Goal: Communication & Community: Answer question/provide support

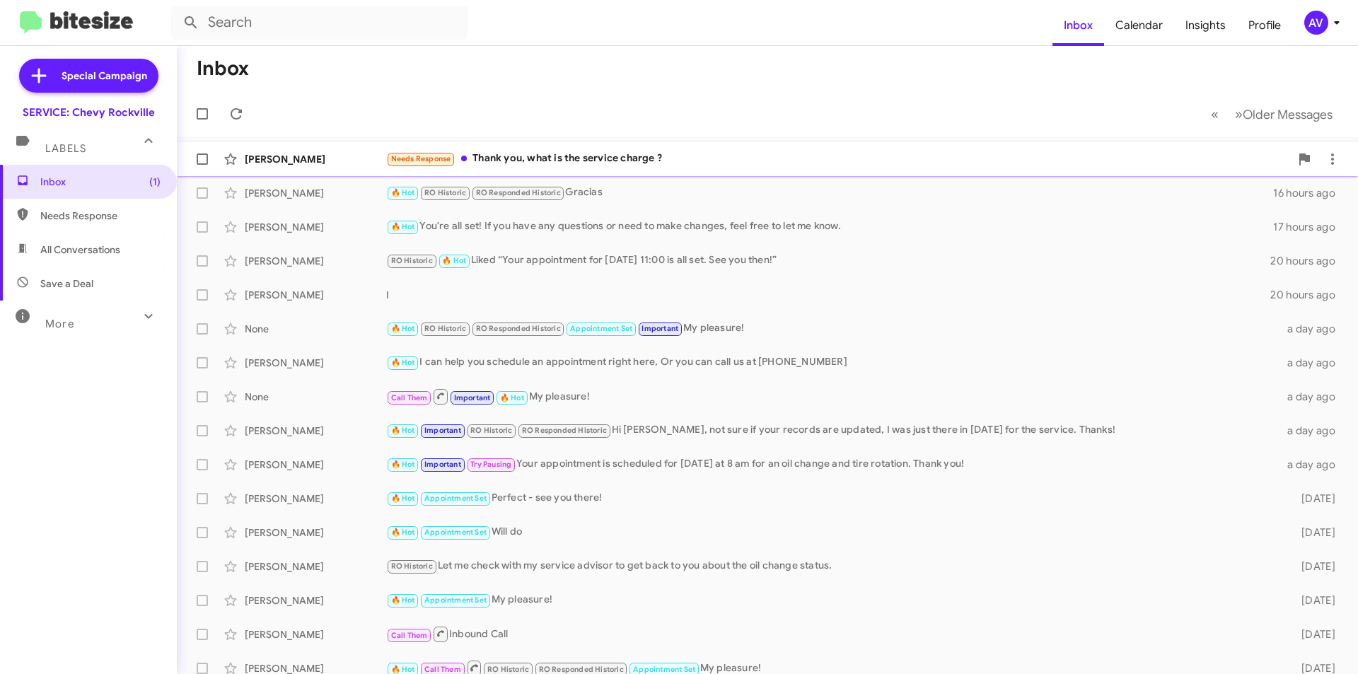
click at [667, 156] on div "Needs Response Thank you, what is the service charge ?" at bounding box center [838, 159] width 904 height 16
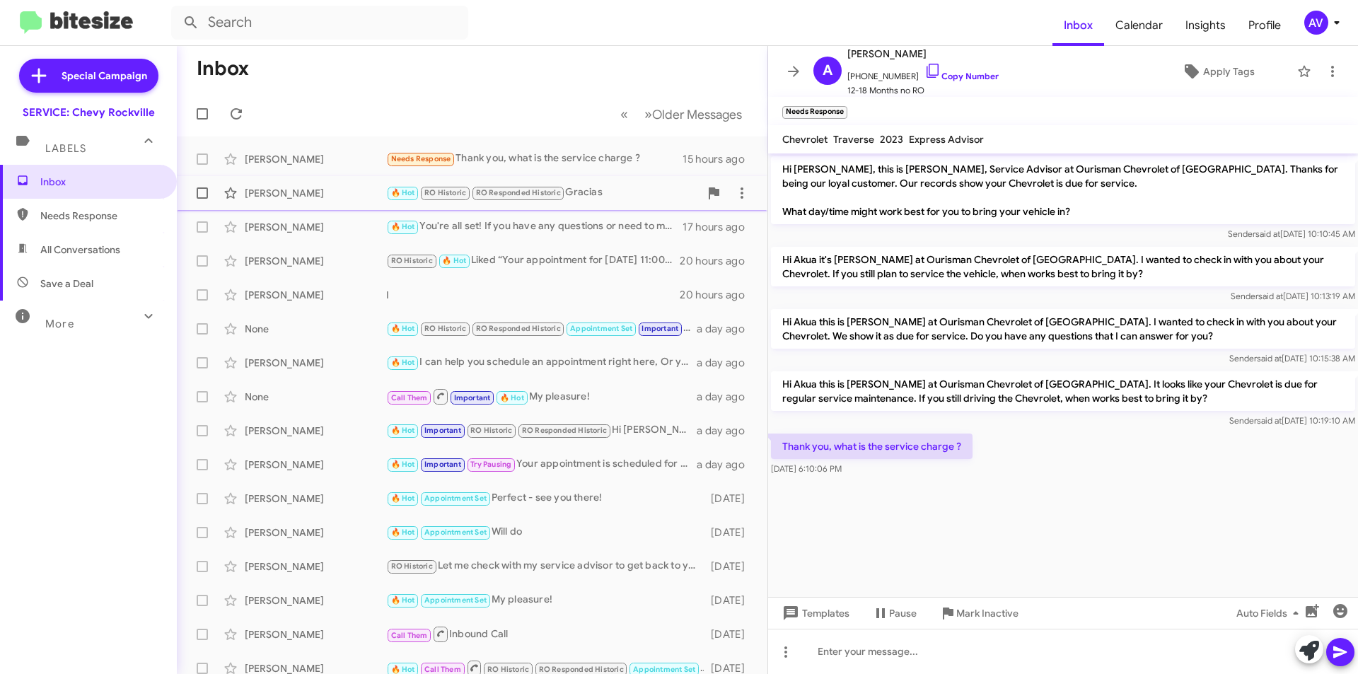
click at [614, 208] on span "Maria Ullon 🔥 Hot RO Historic RO Responded Historic Gracias 16 hours ago" at bounding box center [472, 193] width 591 height 34
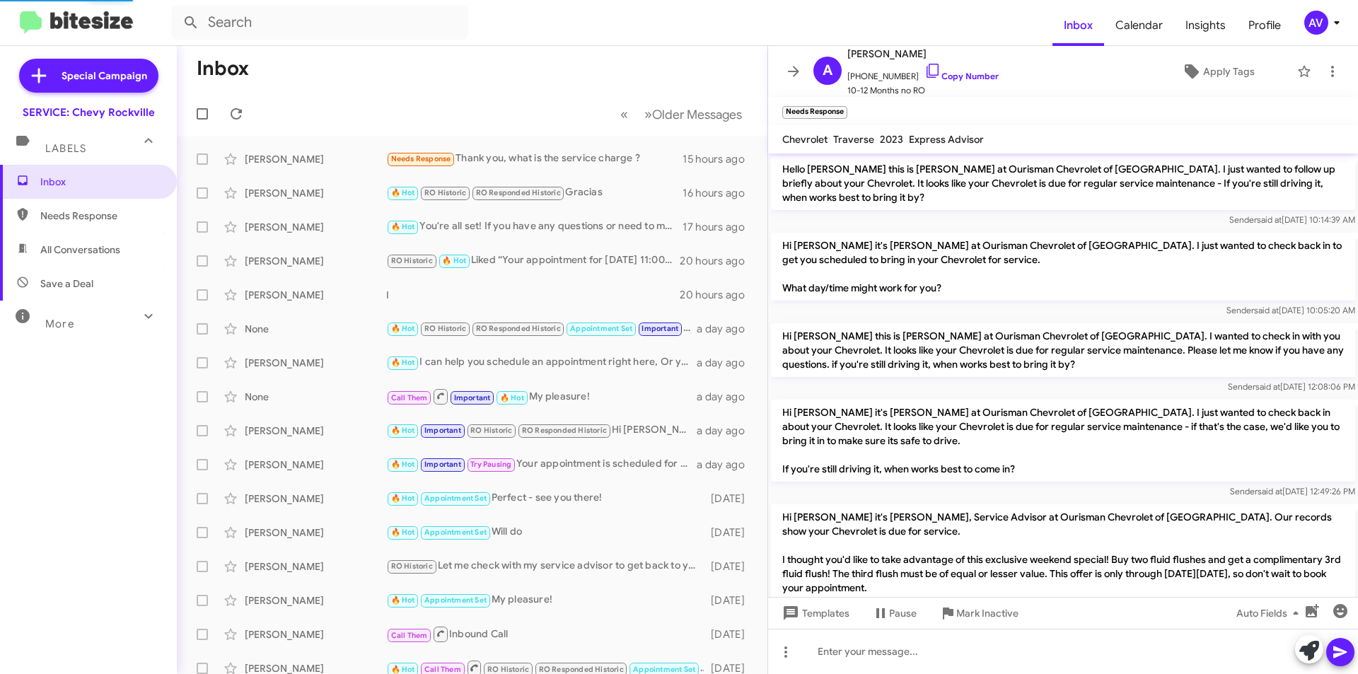
scroll to position [856, 0]
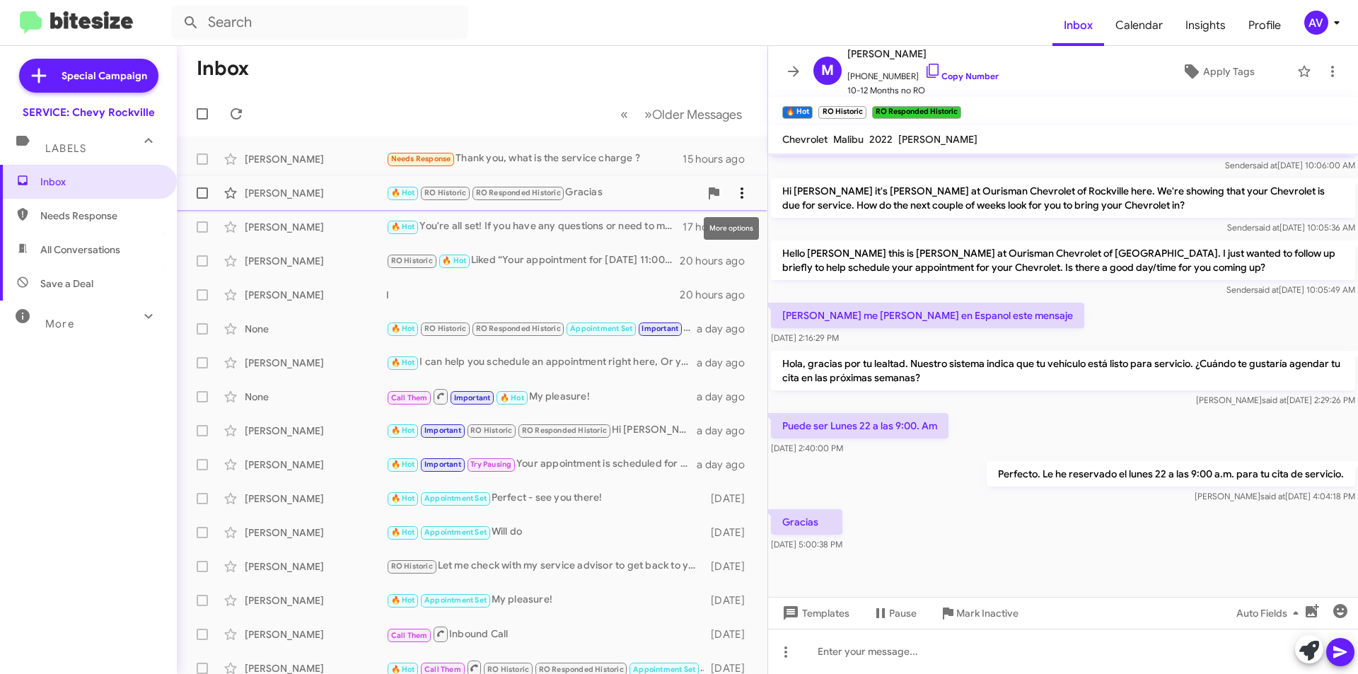
click at [739, 192] on icon at bounding box center [741, 193] width 17 height 17
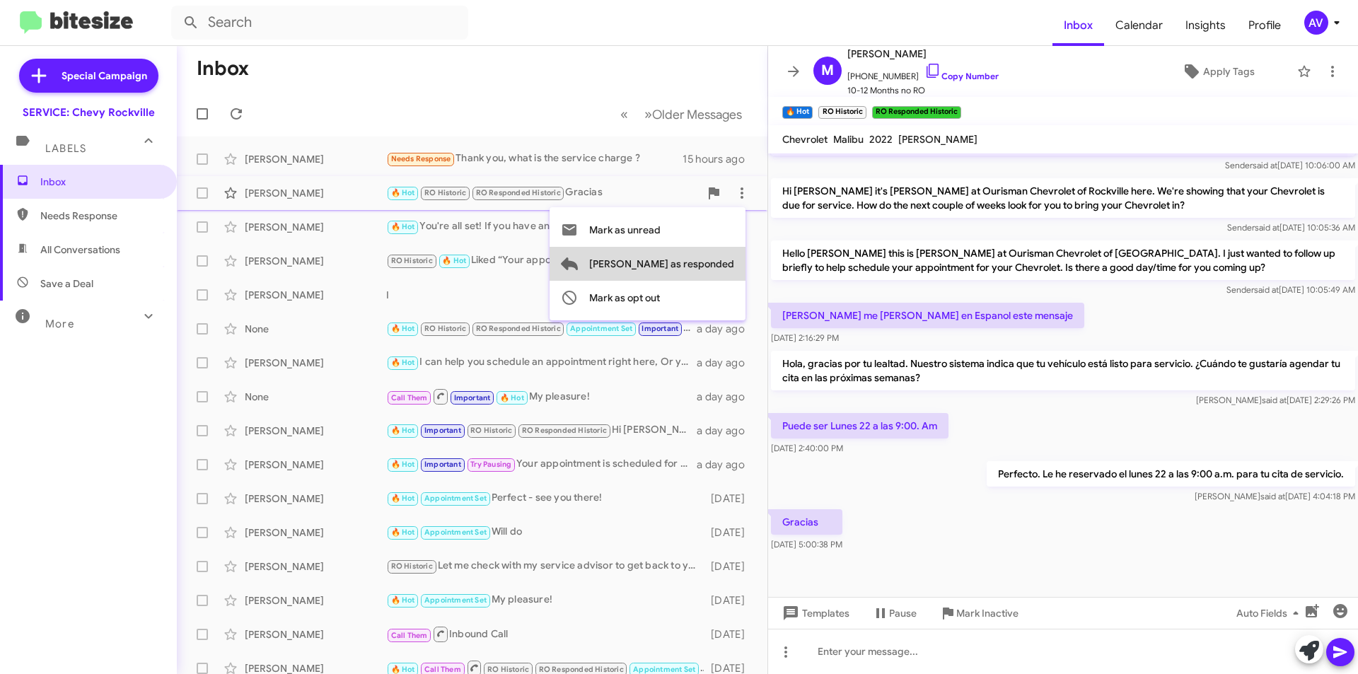
click at [709, 258] on span "[PERSON_NAME] as responded" at bounding box center [661, 264] width 145 height 34
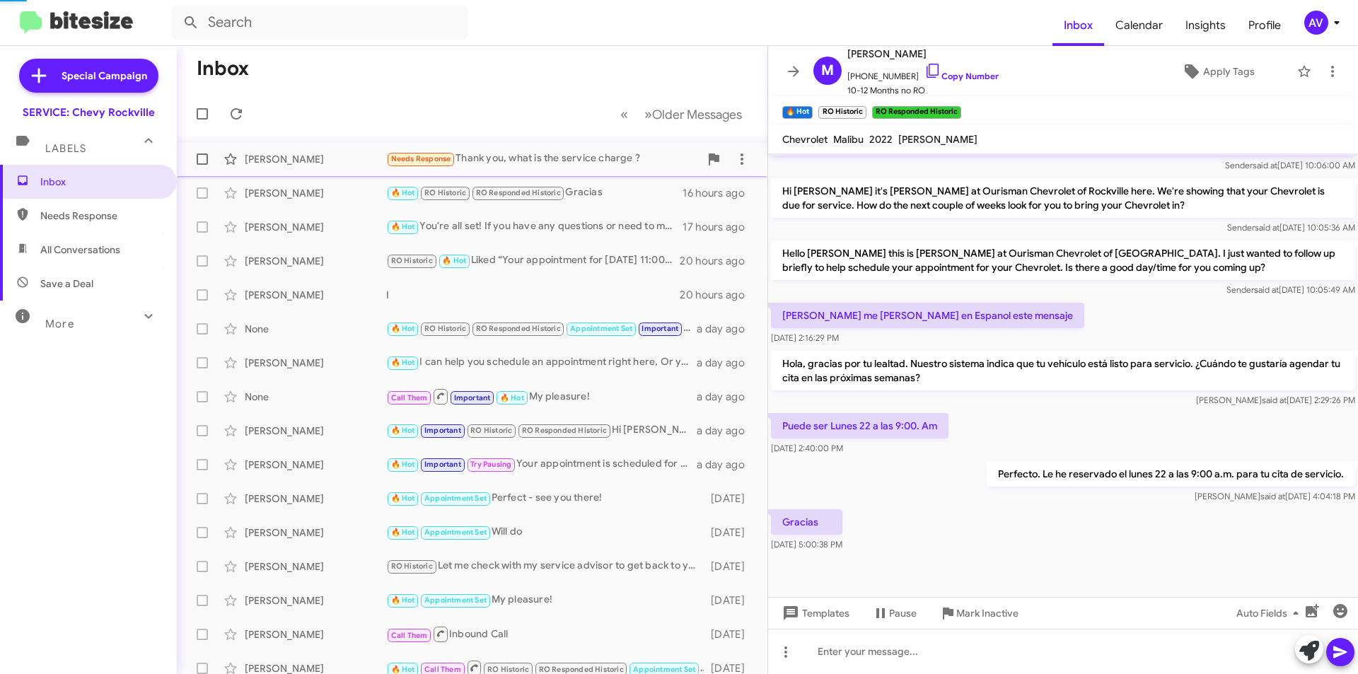
click at [601, 146] on div "Akua Pipim Needs Response Thank you, what is the service charge ? 15 hours ago" at bounding box center [472, 159] width 568 height 28
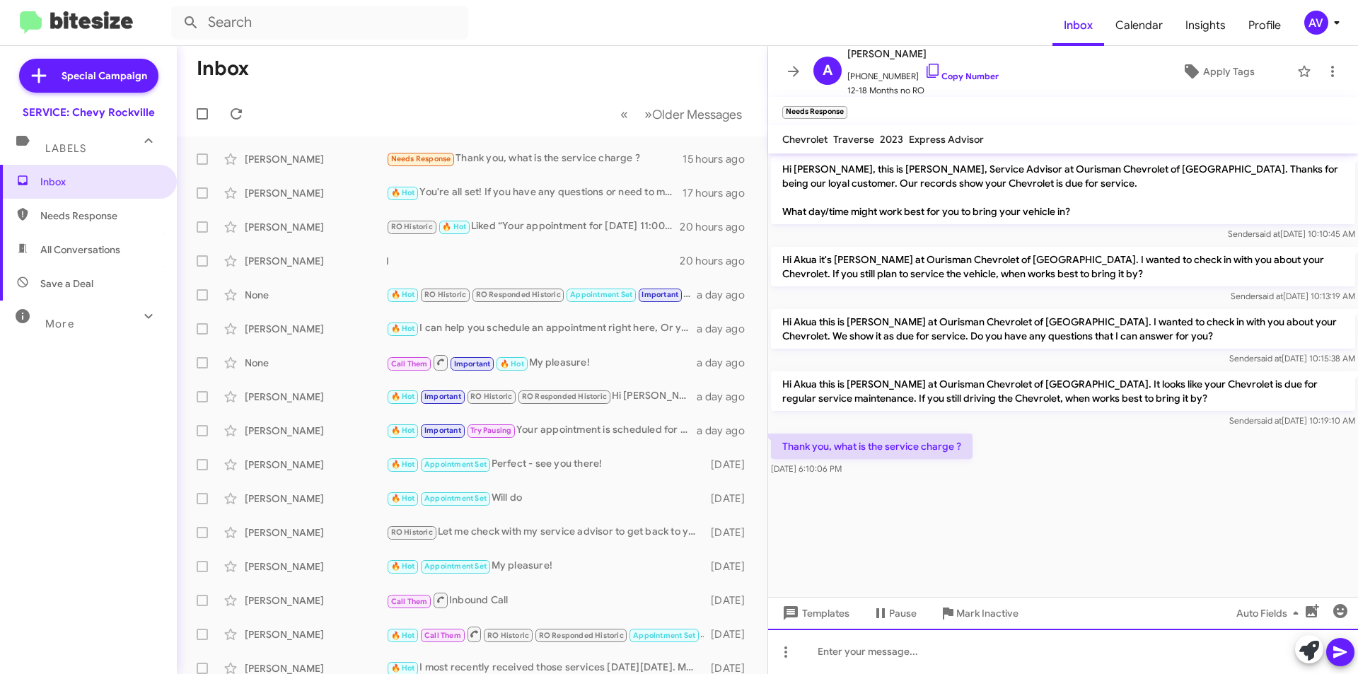
click at [1021, 649] on div at bounding box center [1063, 651] width 590 height 45
click at [1307, 646] on icon at bounding box center [1309, 651] width 20 height 20
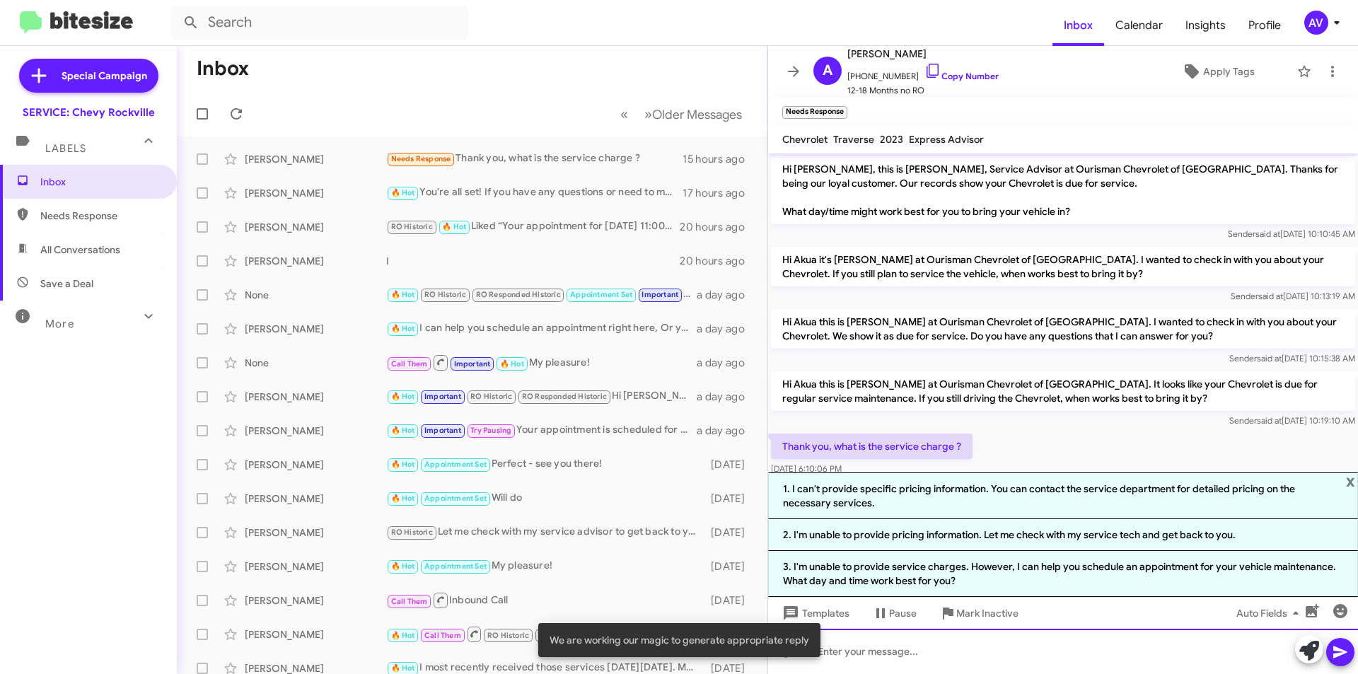
click at [1261, 649] on div at bounding box center [1063, 651] width 590 height 45
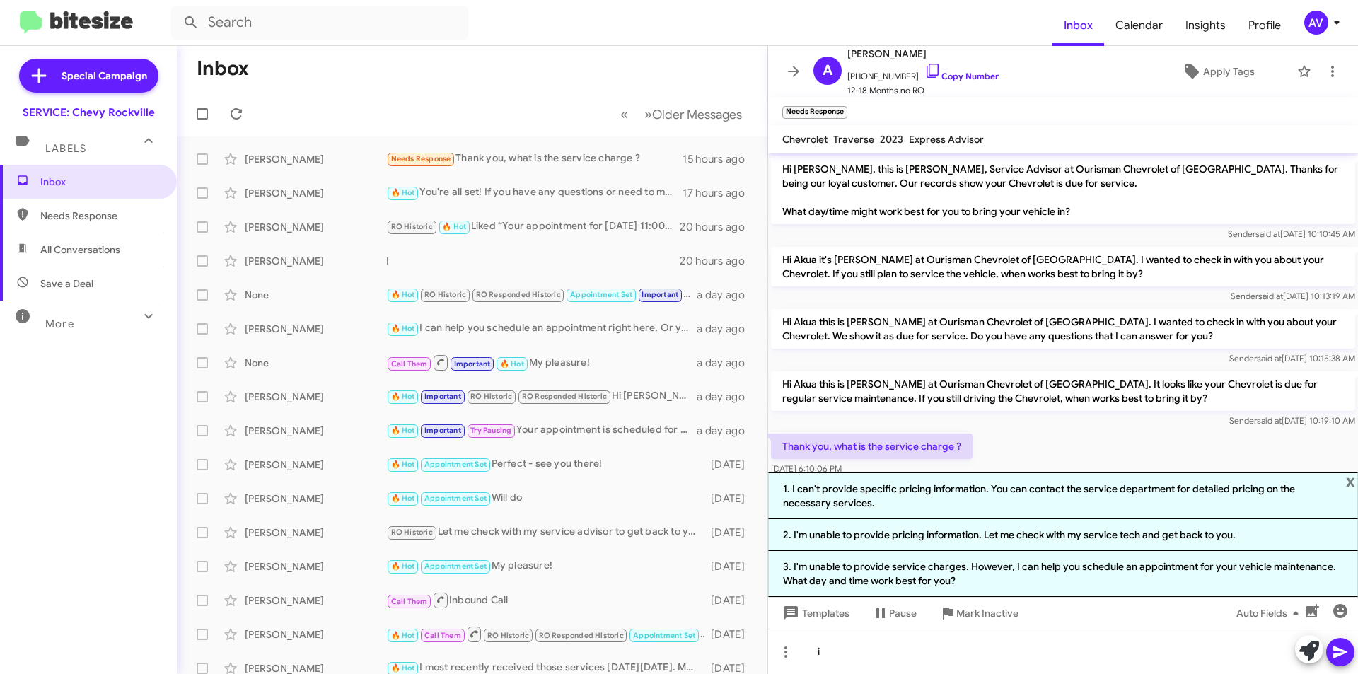
click at [393, 57] on mat-toolbar-row "Inbox" at bounding box center [472, 68] width 591 height 45
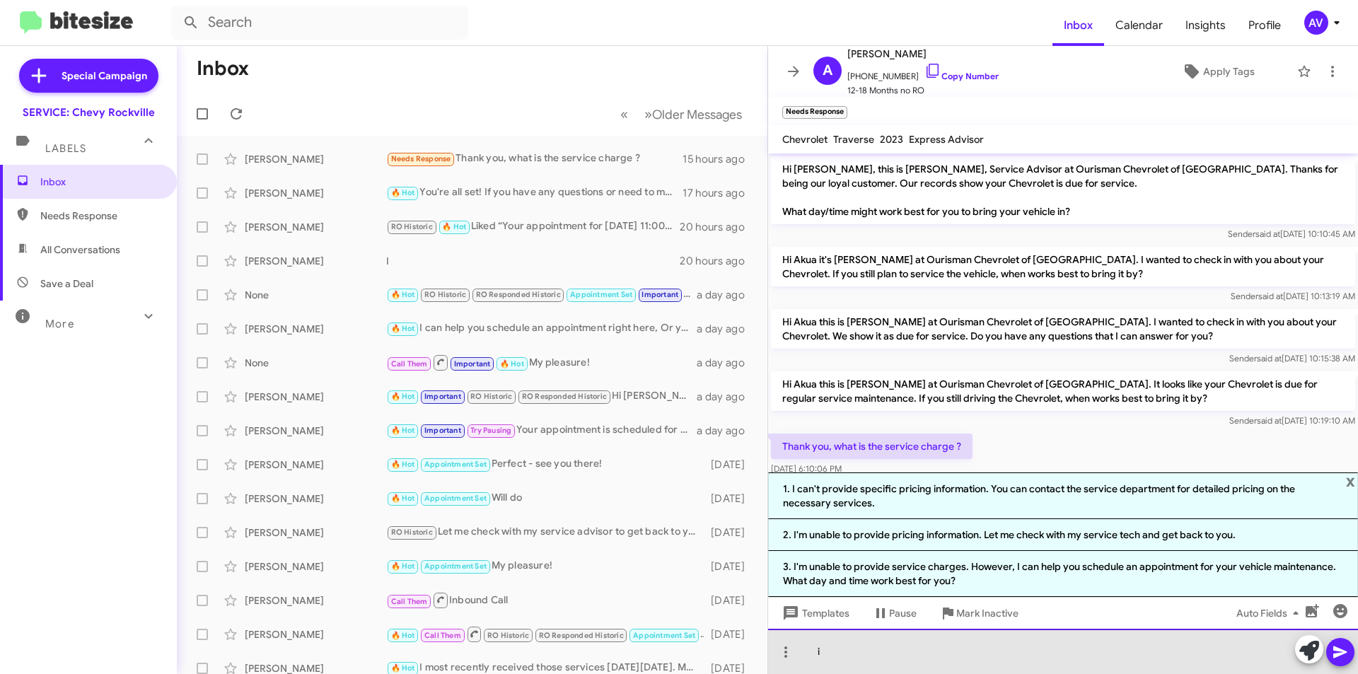
click at [839, 649] on div "i" at bounding box center [1063, 651] width 590 height 45
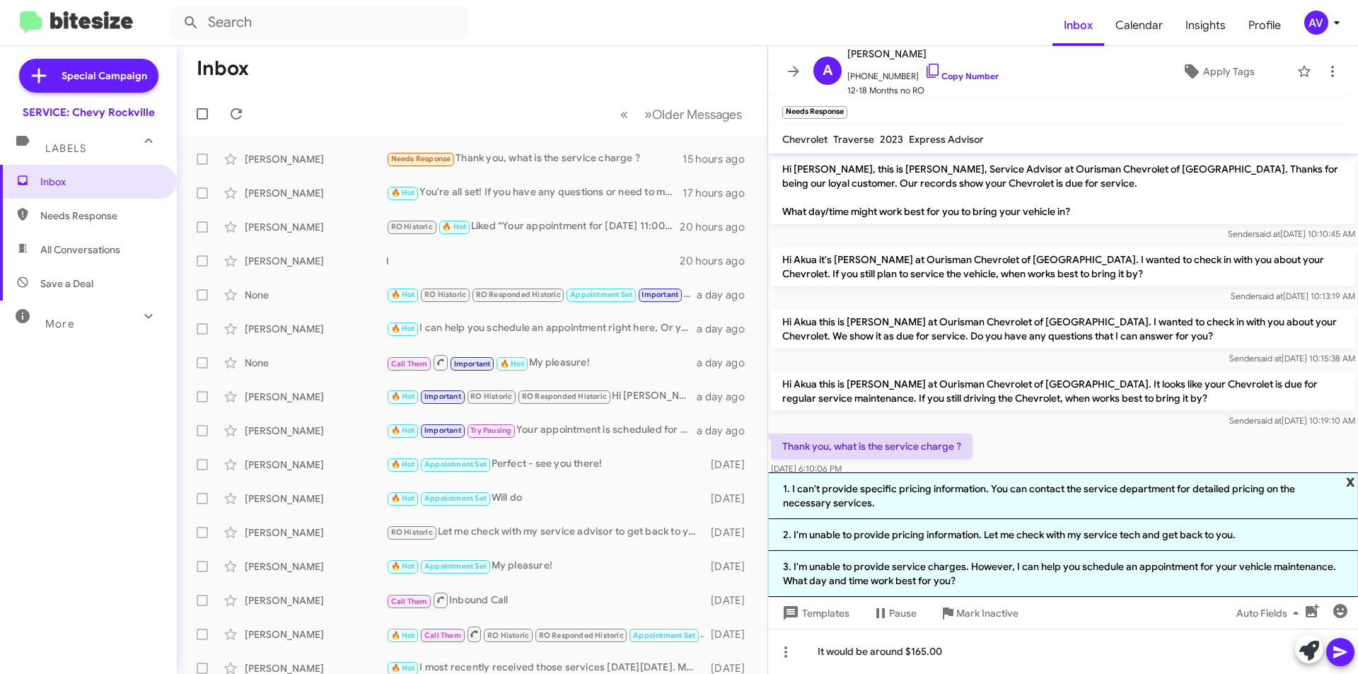
click at [1349, 488] on span "x" at bounding box center [1350, 480] width 9 height 17
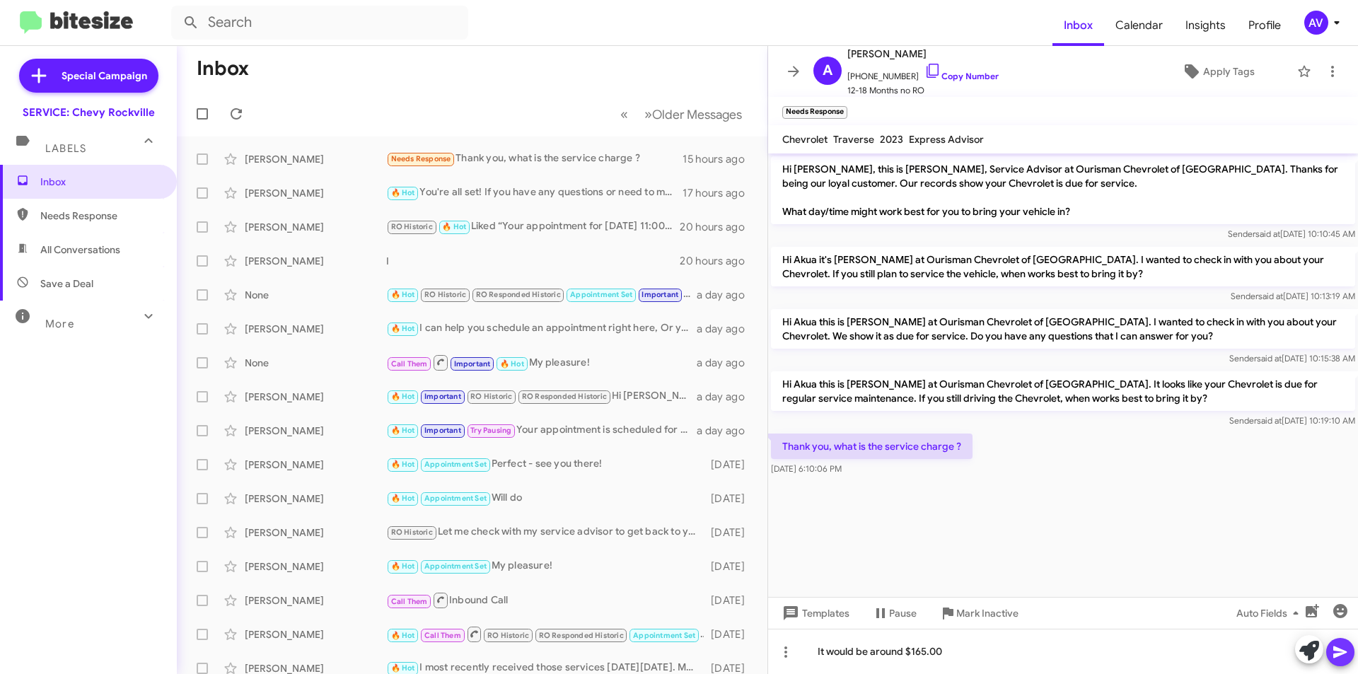
click at [1337, 649] on icon at bounding box center [1339, 652] width 13 height 12
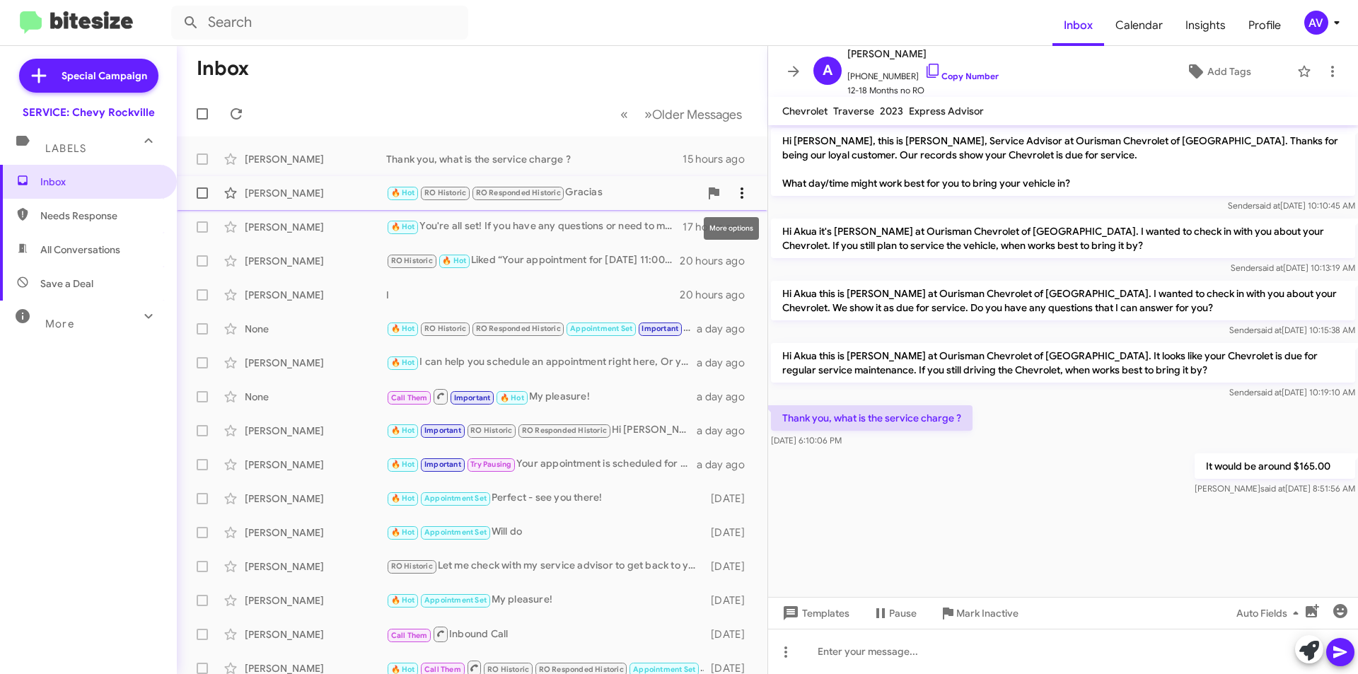
click at [734, 190] on icon at bounding box center [741, 193] width 17 height 17
click at [740, 192] on span at bounding box center [742, 193] width 28 height 17
click at [457, 296] on div at bounding box center [679, 337] width 1358 height 674
click at [733, 294] on icon at bounding box center [741, 294] width 17 height 17
click at [607, 265] on div at bounding box center [679, 337] width 1358 height 674
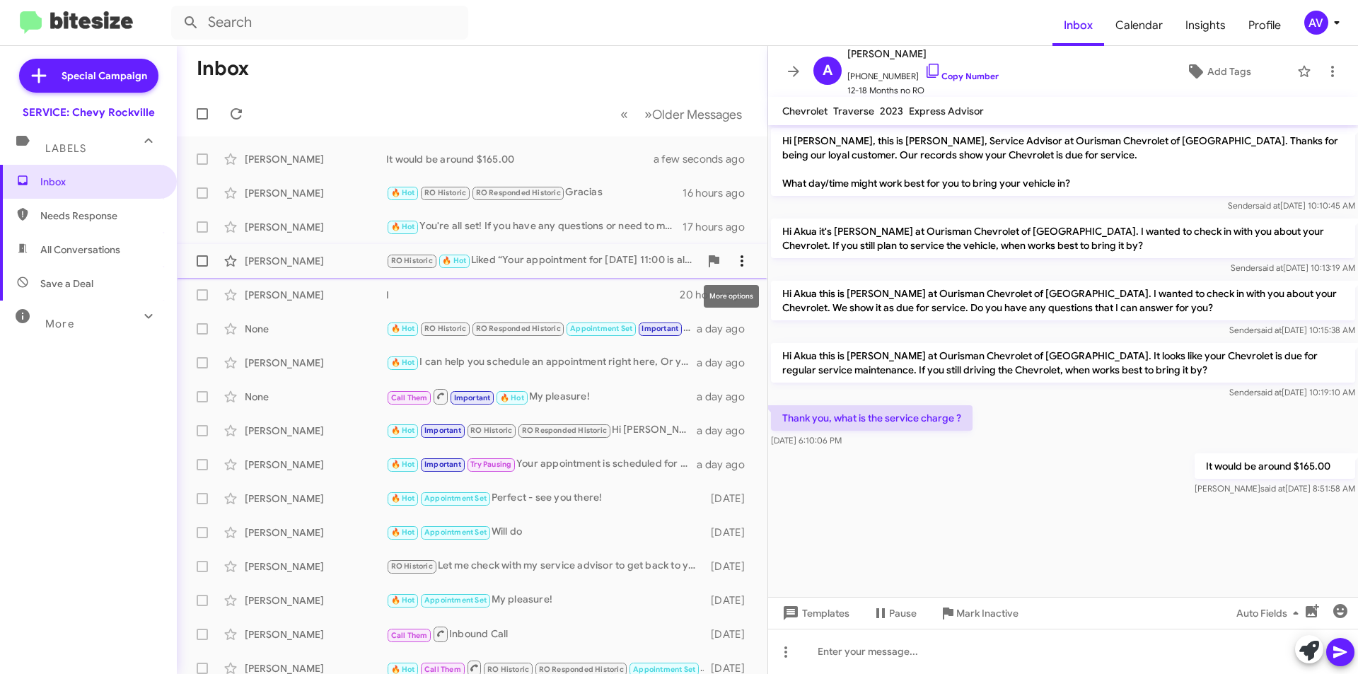
click at [736, 267] on icon at bounding box center [741, 260] width 17 height 17
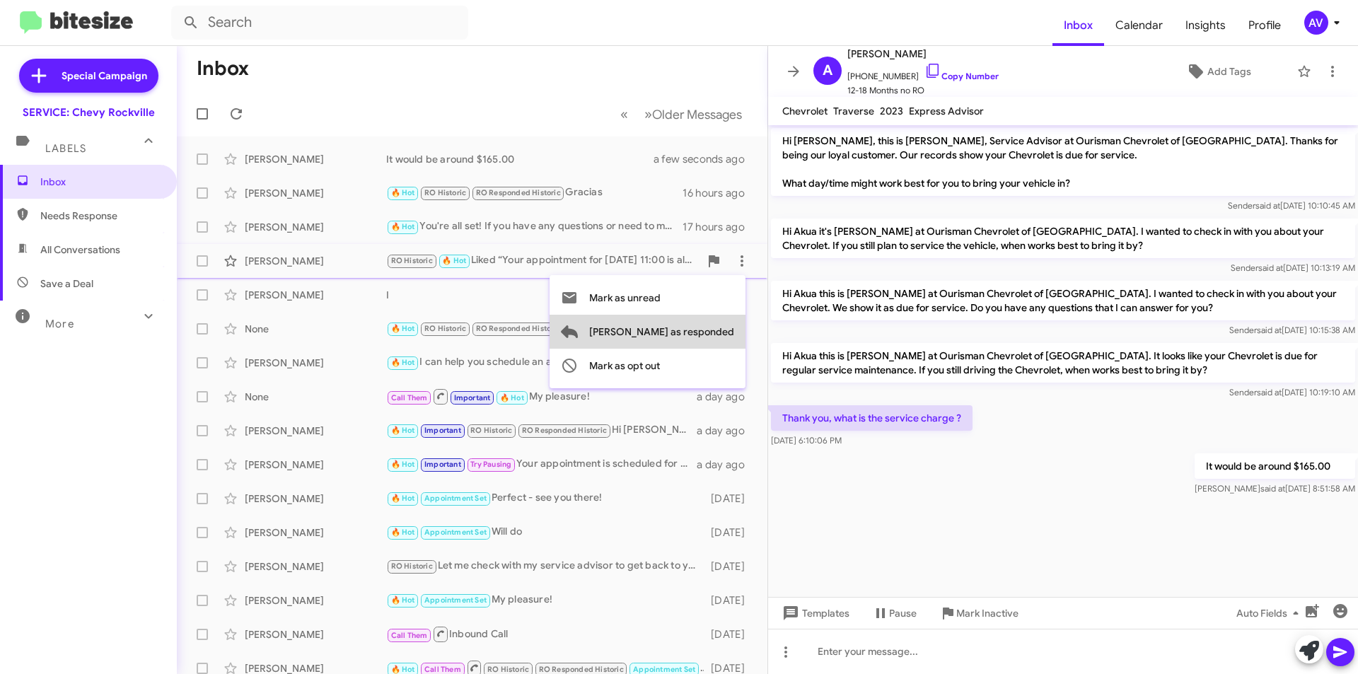
click at [710, 329] on span "Mark as responded" at bounding box center [661, 332] width 145 height 34
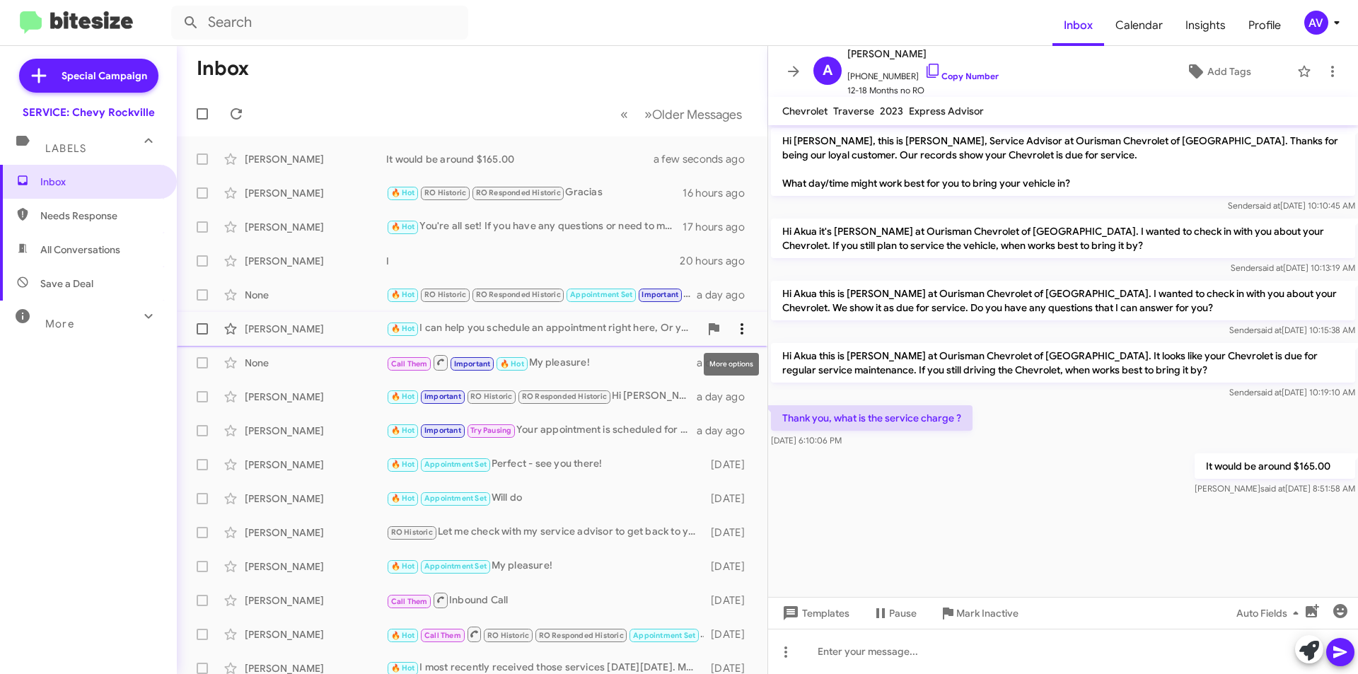
click at [733, 334] on icon at bounding box center [741, 328] width 17 height 17
click at [555, 157] on div at bounding box center [679, 337] width 1358 height 674
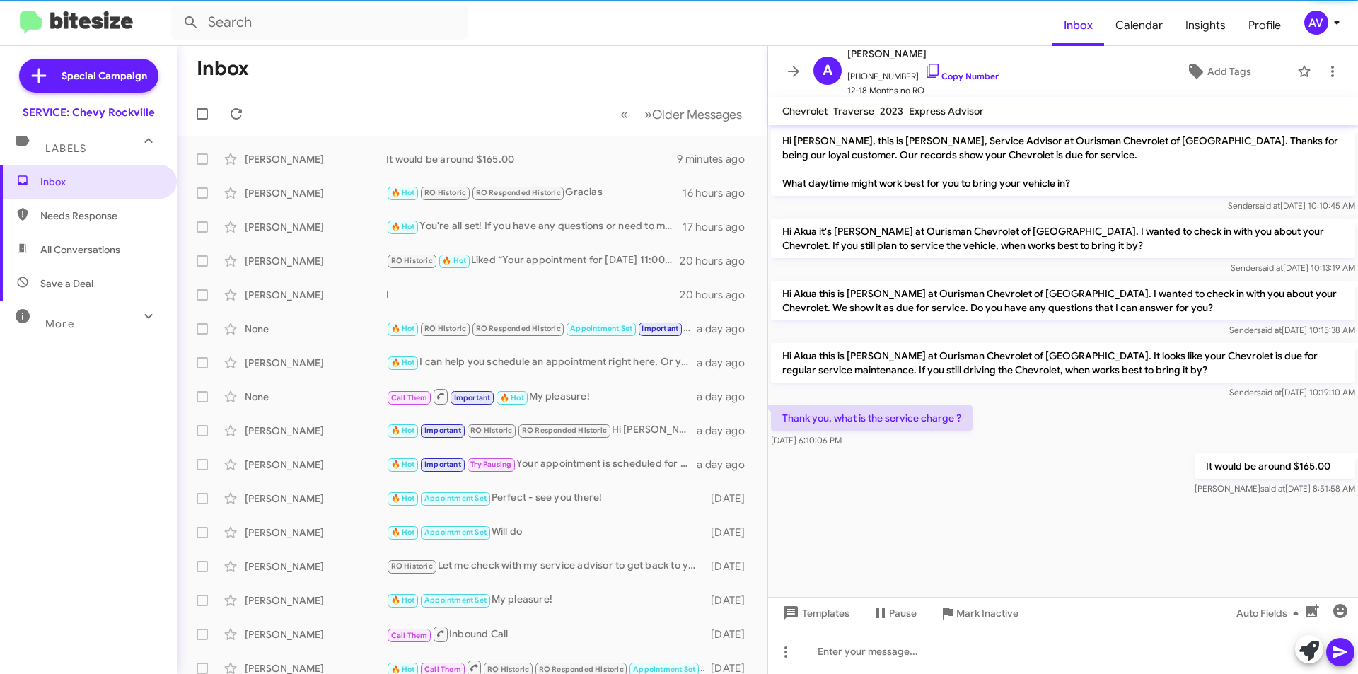
click at [1307, 30] on div "AV" at bounding box center [1316, 23] width 24 height 24
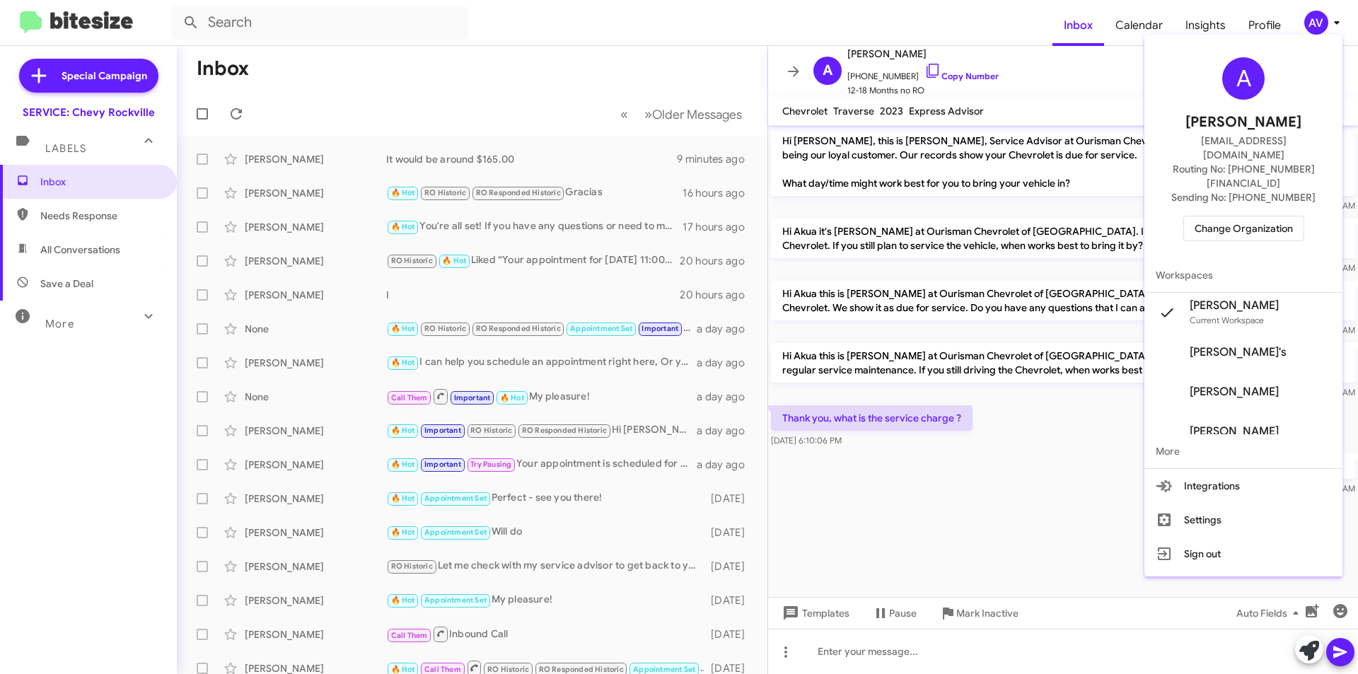
click at [1192, 216] on button "Change Organization" at bounding box center [1243, 228] width 121 height 25
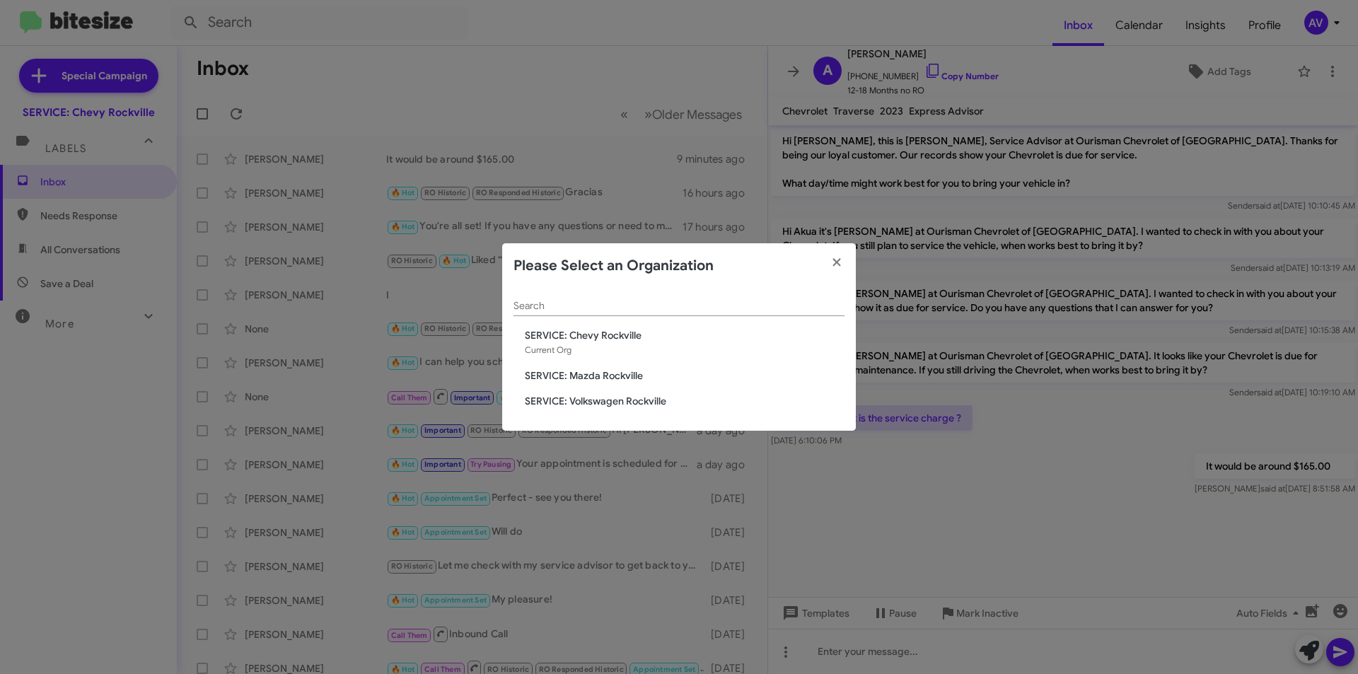
click at [606, 376] on span "SERVICE: Mazda Rockville" at bounding box center [685, 375] width 320 height 14
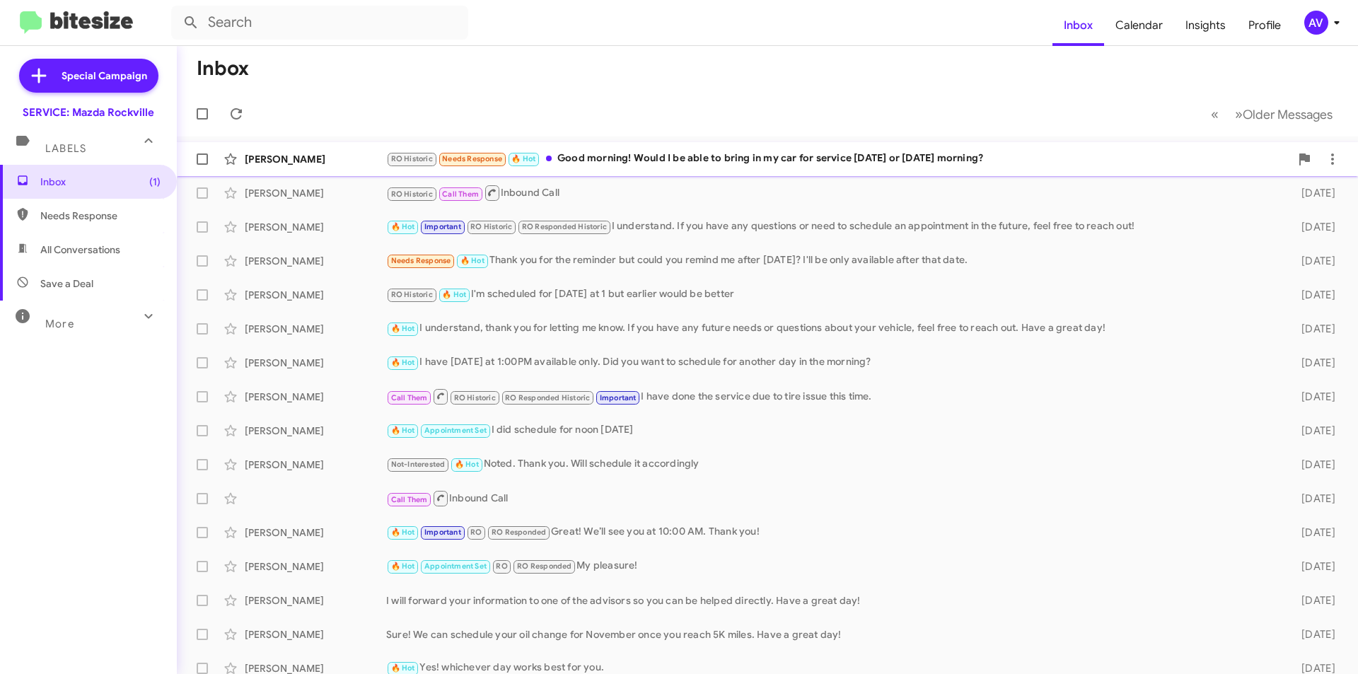
click at [750, 166] on div "RO Historic Needs Response 🔥 Hot Good morning! Would I be able to bring in my c…" at bounding box center [838, 159] width 904 height 16
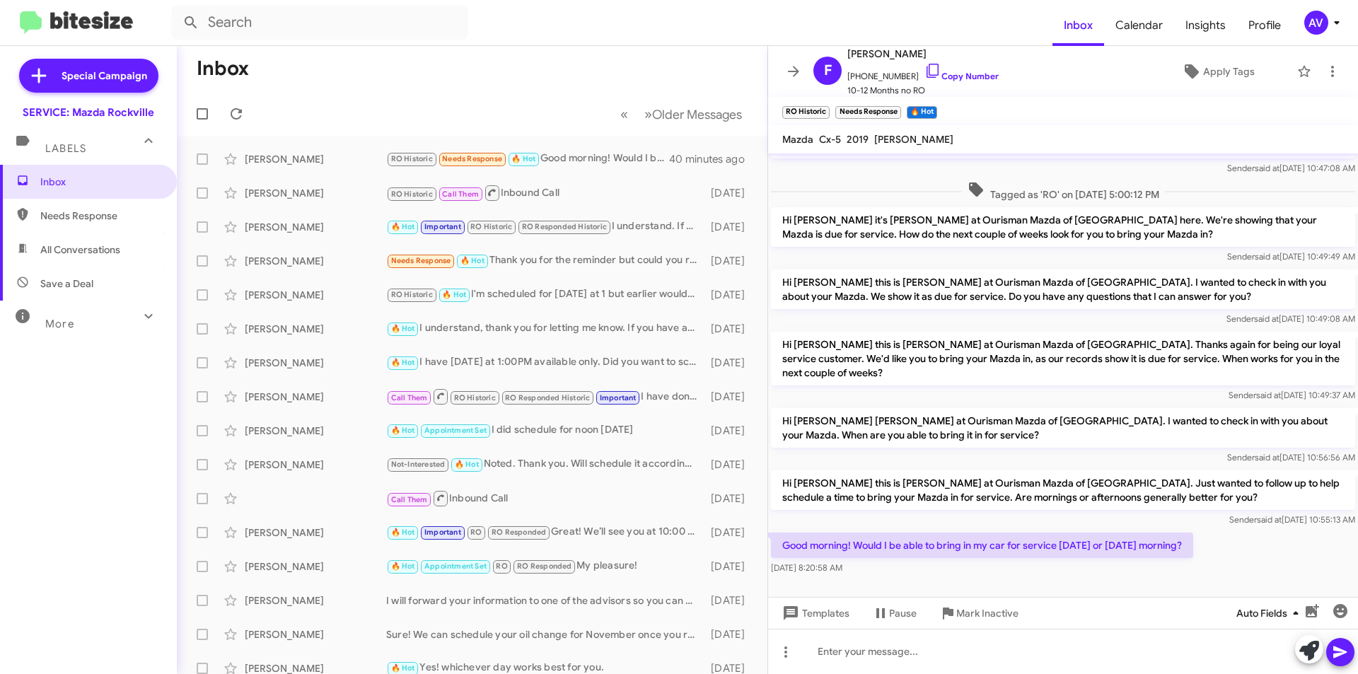
scroll to position [75, 0]
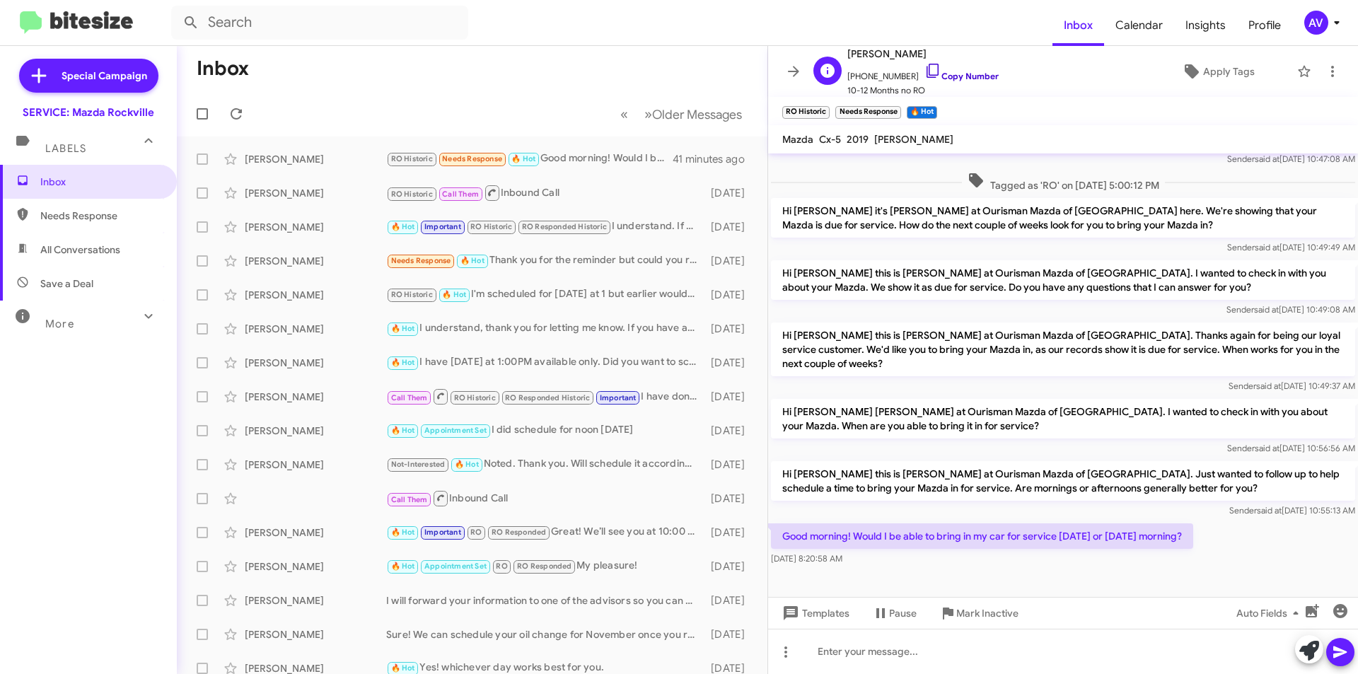
click at [924, 72] on icon at bounding box center [932, 70] width 17 height 17
click at [1078, 661] on div at bounding box center [1063, 651] width 590 height 45
click at [1351, 656] on button at bounding box center [1340, 652] width 28 height 28
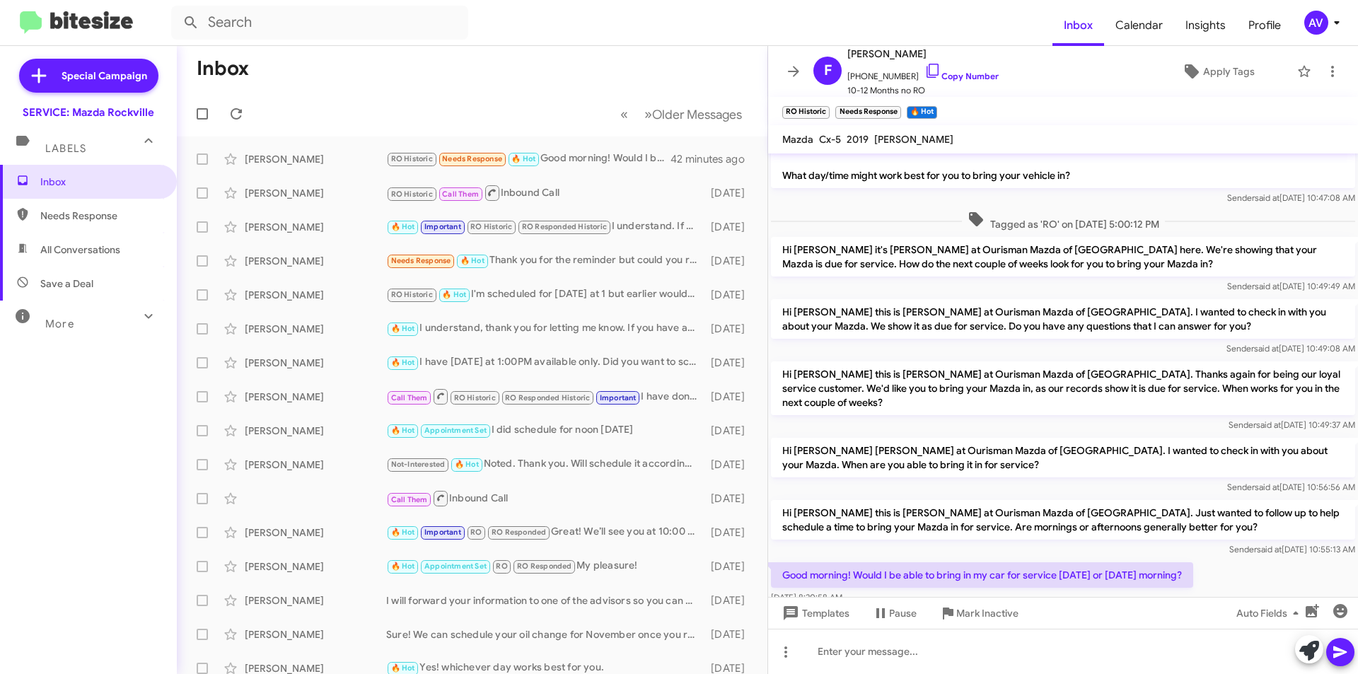
click at [1332, 24] on icon at bounding box center [1336, 22] width 17 height 17
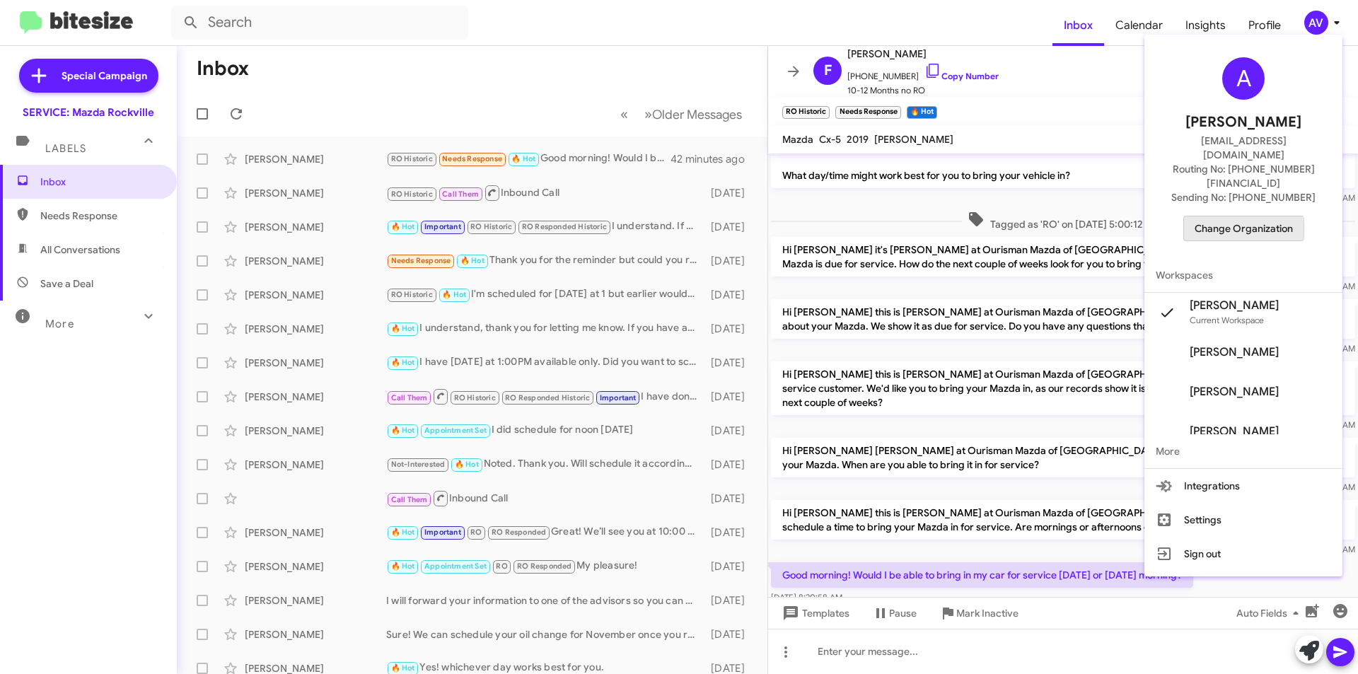
click at [1244, 216] on span "Change Organization" at bounding box center [1244, 228] width 98 height 24
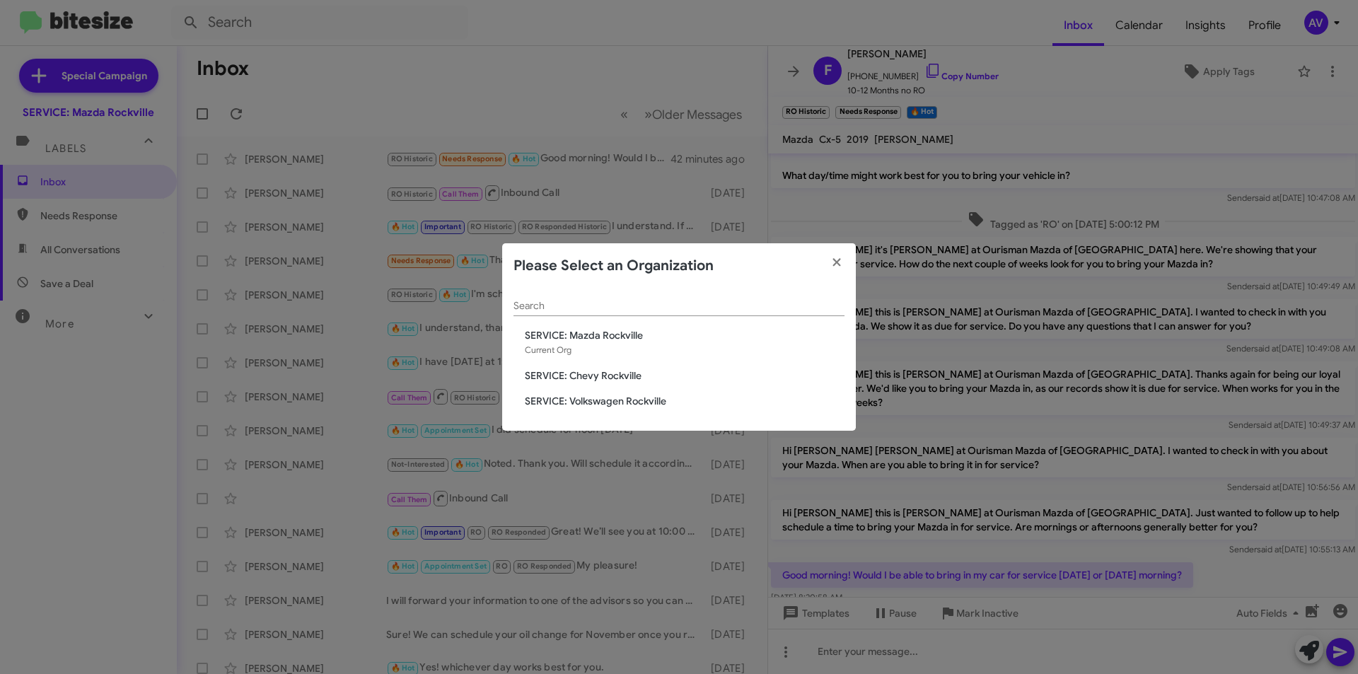
click at [651, 397] on span "SERVICE: Volkswagen Rockville" at bounding box center [685, 401] width 320 height 14
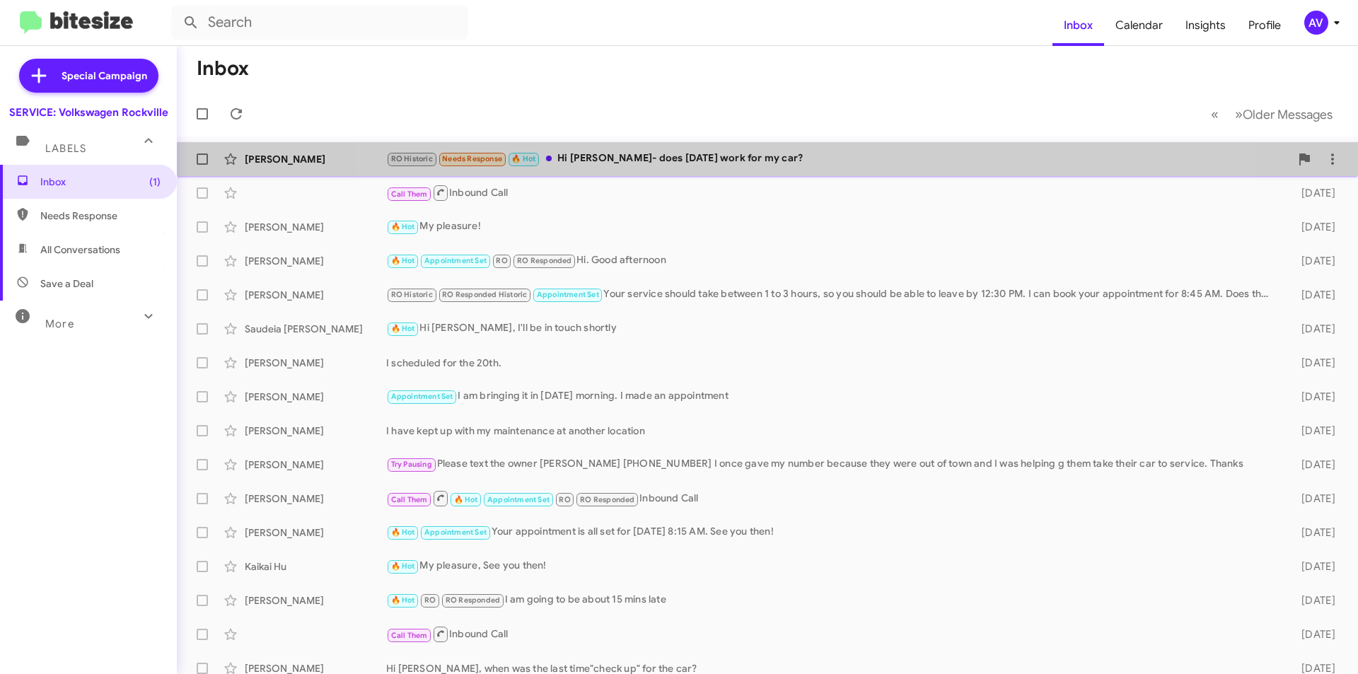
click at [769, 147] on div "[PERSON_NAME] RO Historic Needs Response 🔥 Hot Hi [PERSON_NAME]- does [DATE] wo…" at bounding box center [767, 159] width 1158 height 28
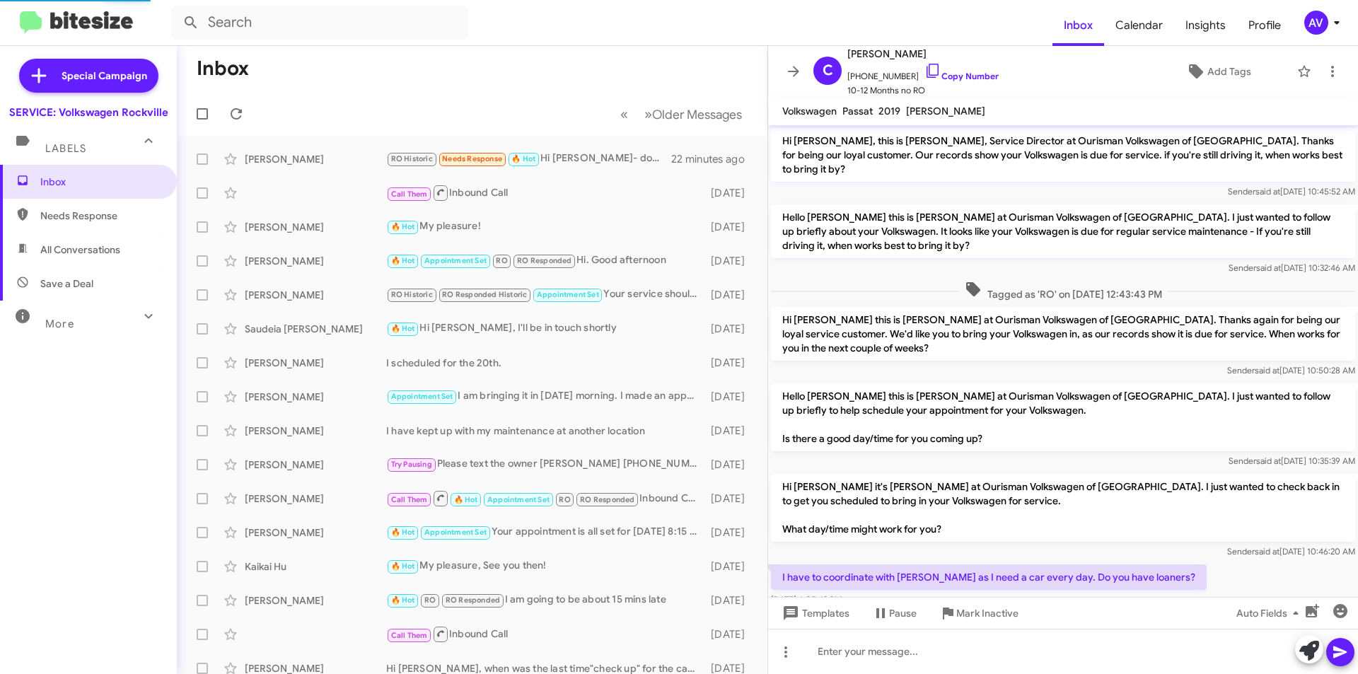
scroll to position [127, 0]
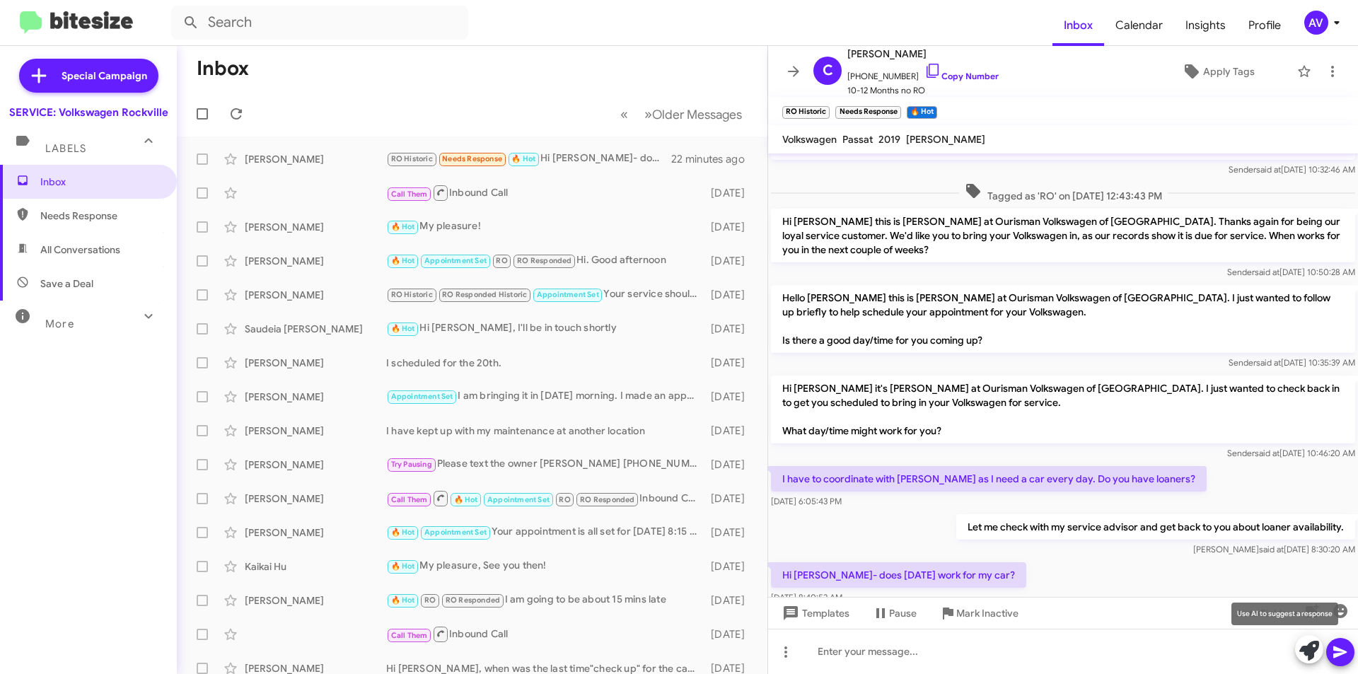
click at [1310, 650] on icon at bounding box center [1309, 651] width 20 height 20
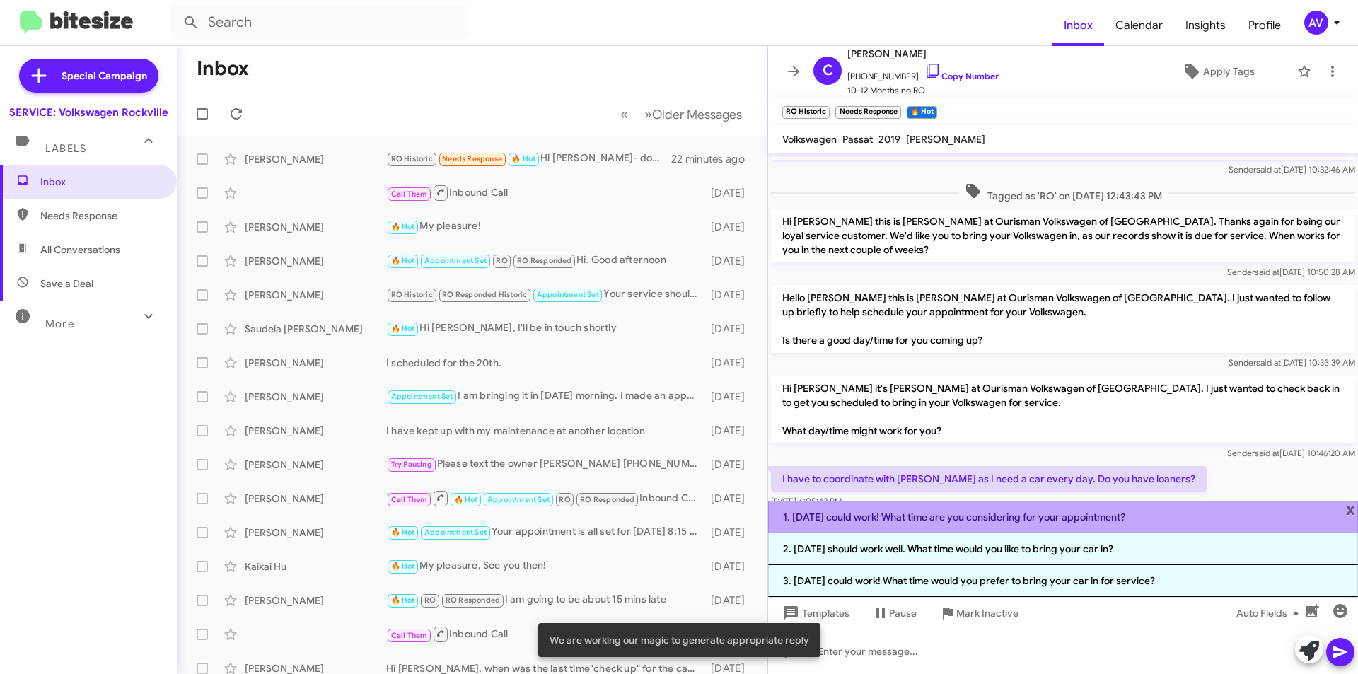
click at [989, 529] on li "1. [DATE] could work! What time are you considering for your appointment?" at bounding box center [1063, 517] width 590 height 33
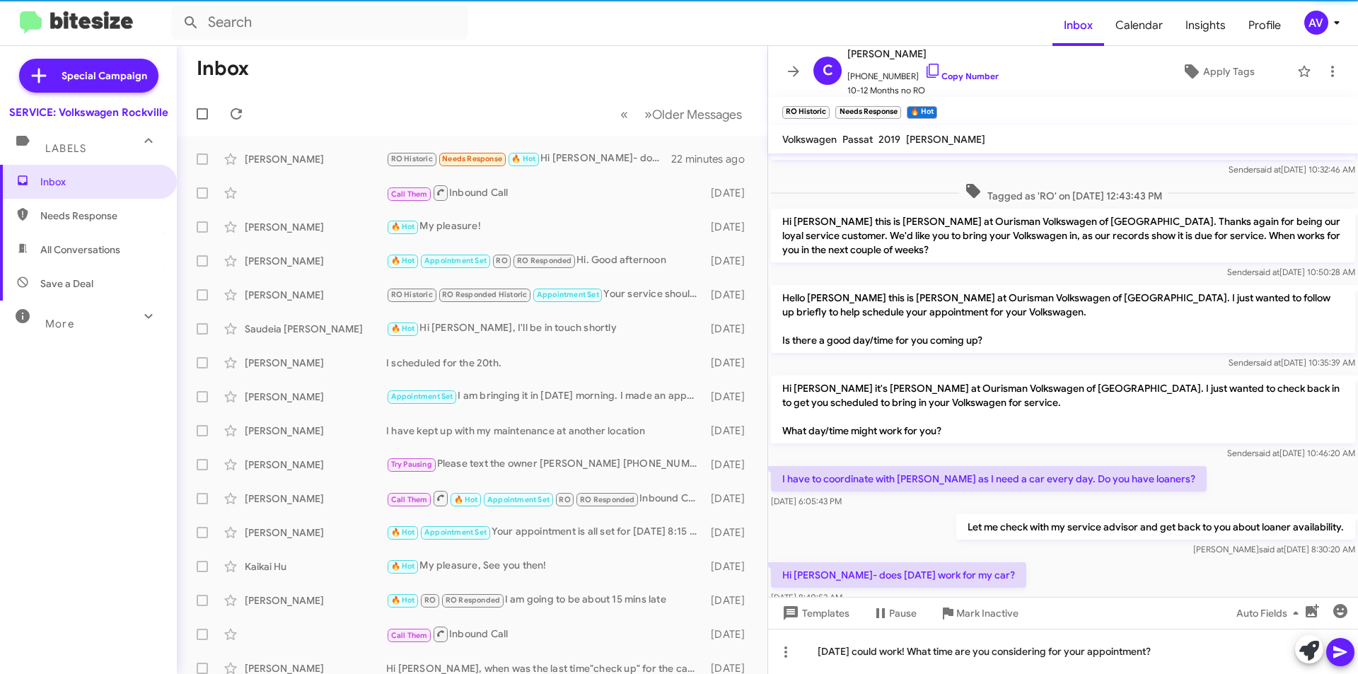
click at [1347, 654] on icon at bounding box center [1340, 652] width 17 height 17
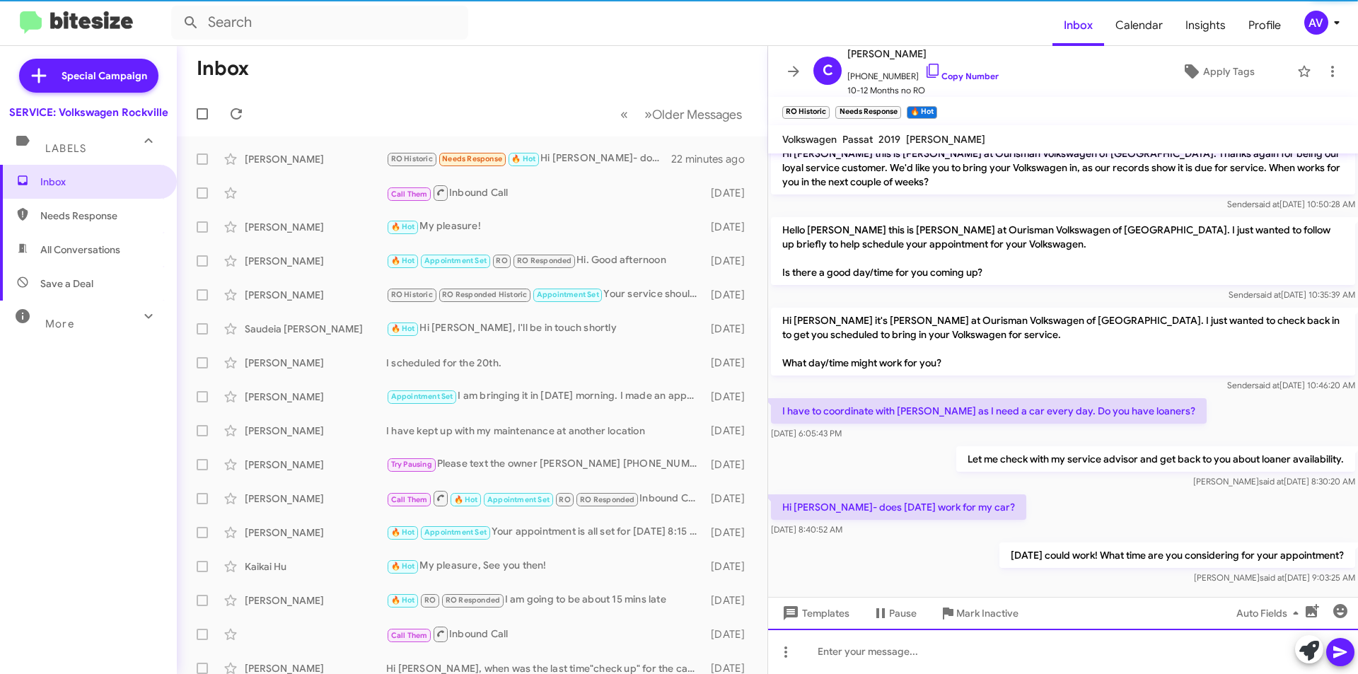
scroll to position [207, 0]
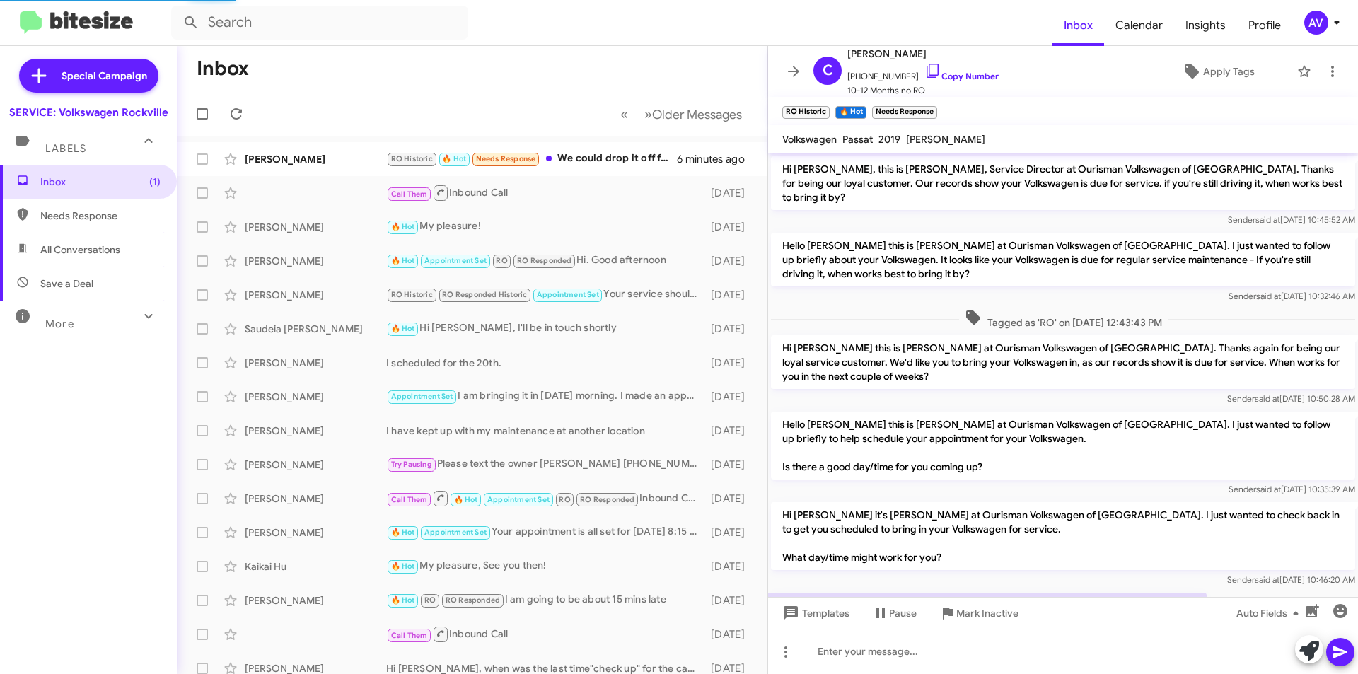
scroll to position [230, 0]
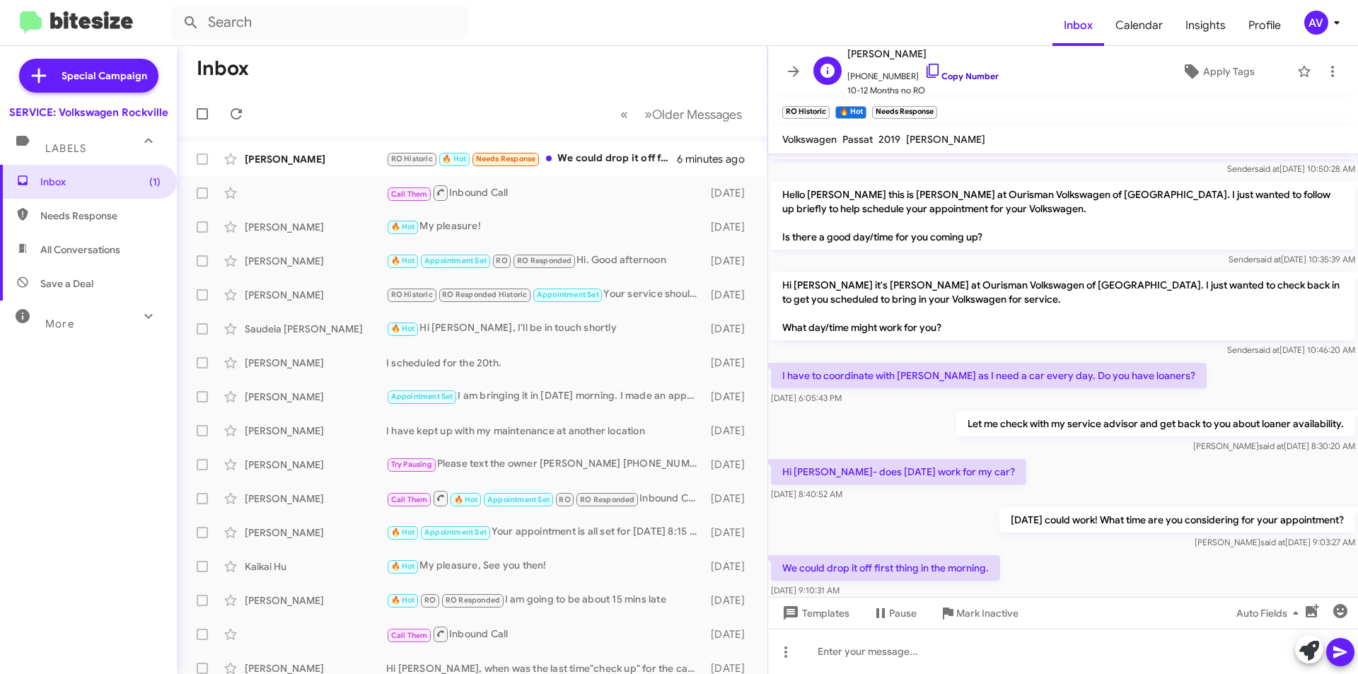
click at [924, 73] on icon at bounding box center [932, 70] width 17 height 17
click at [1313, 646] on icon at bounding box center [1309, 651] width 20 height 20
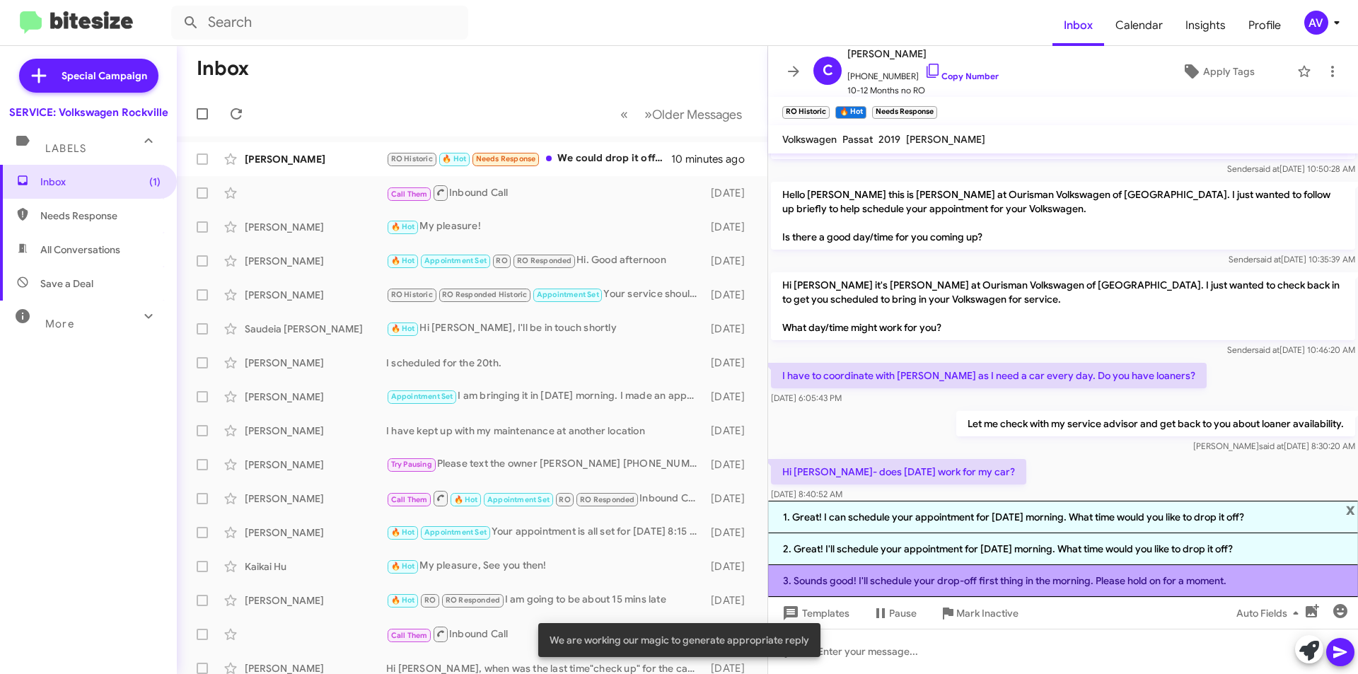
click at [1055, 593] on li "3. Sounds good! I'll schedule your drop-off first thing in the morning. Please …" at bounding box center [1063, 581] width 590 height 32
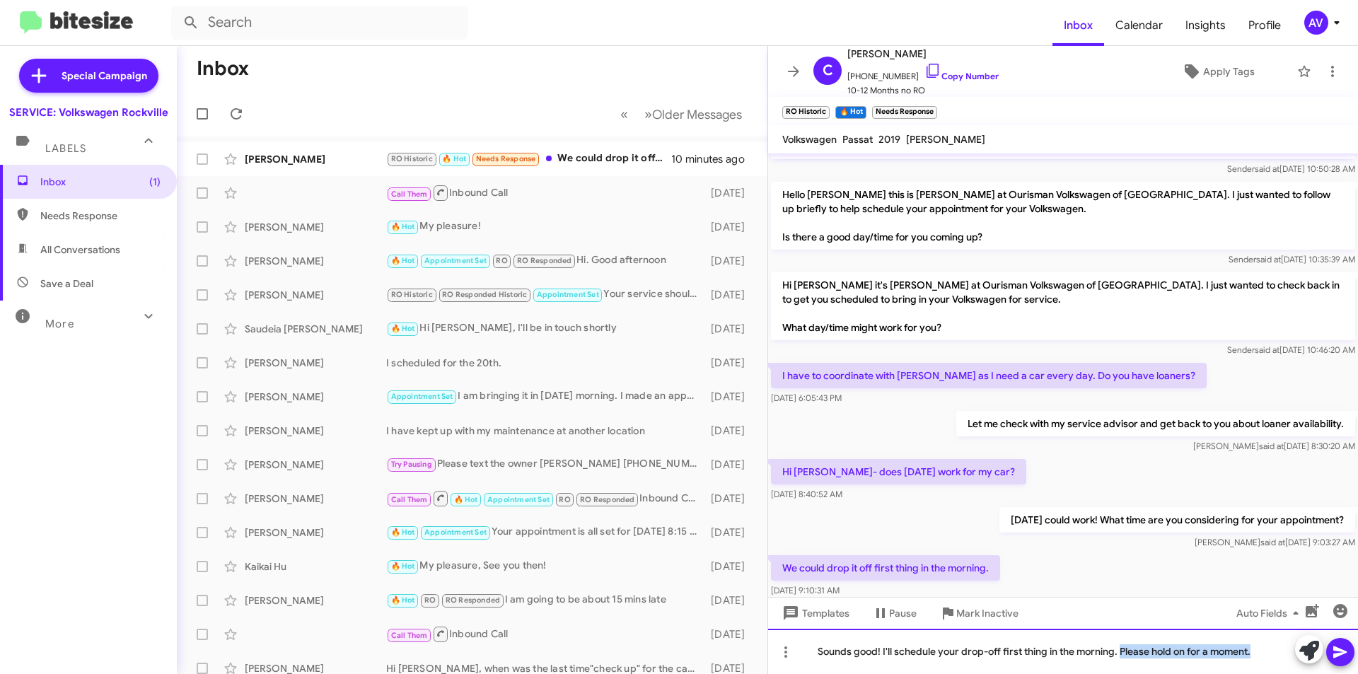
drag, startPoint x: 1122, startPoint y: 651, endPoint x: 1267, endPoint y: 702, distance: 153.4
click at [1267, 673] on html "Inbox Calendar Insights Profile AV Special Campaign SERVICE: Volkswagen Rockvil…" at bounding box center [679, 337] width 1358 height 674
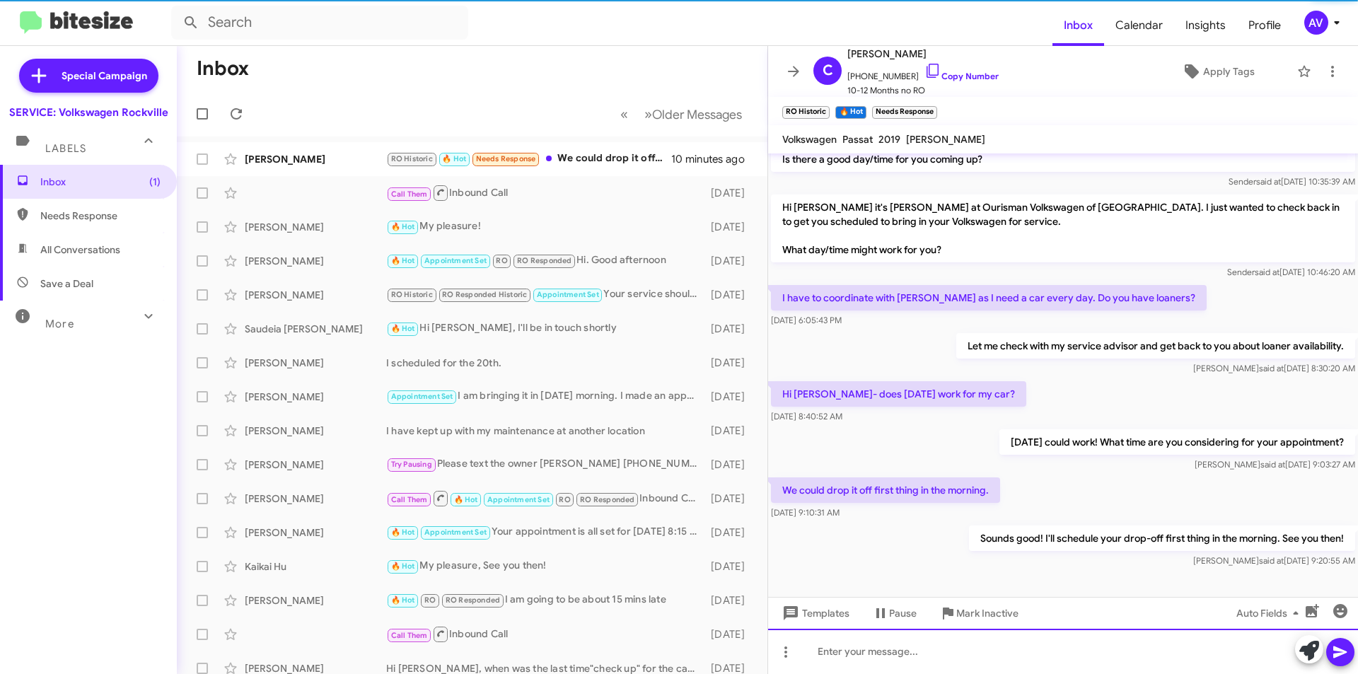
scroll to position [310, 0]
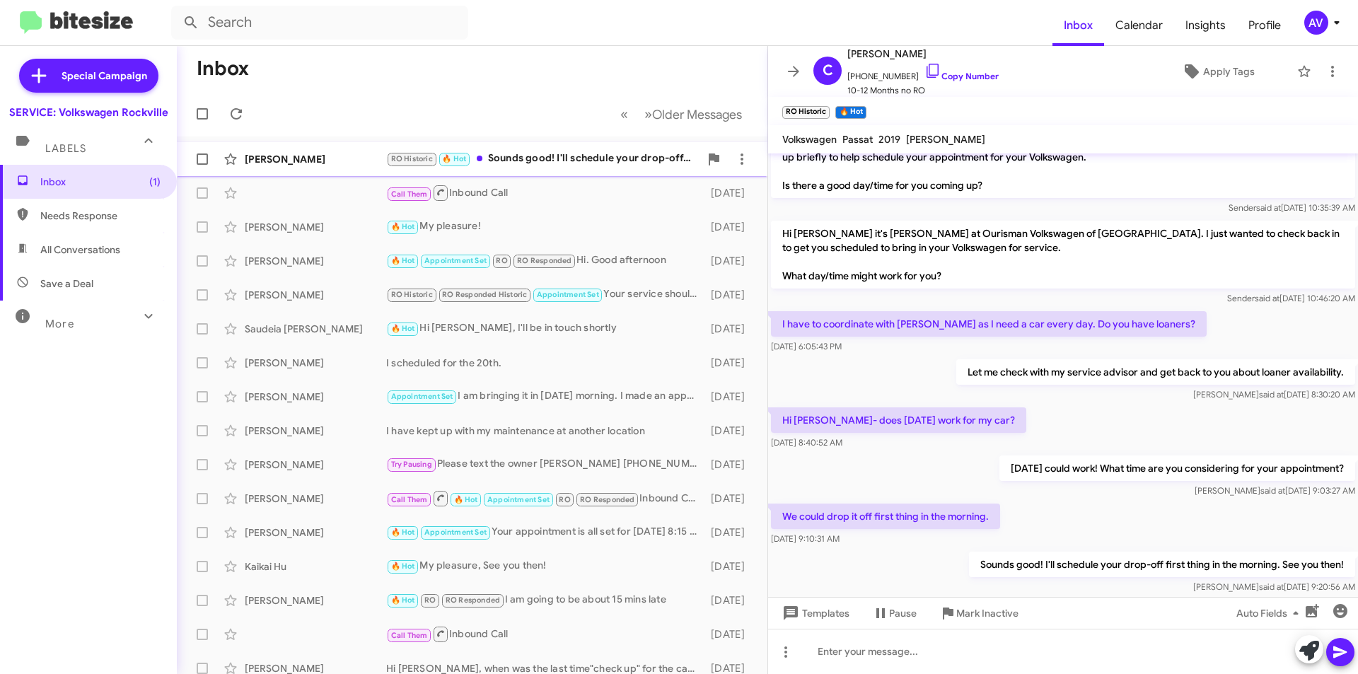
click at [516, 161] on div "RO Historic 🔥 Hot Sounds good! I'll schedule your drop-off first thing in the m…" at bounding box center [542, 159] width 313 height 16
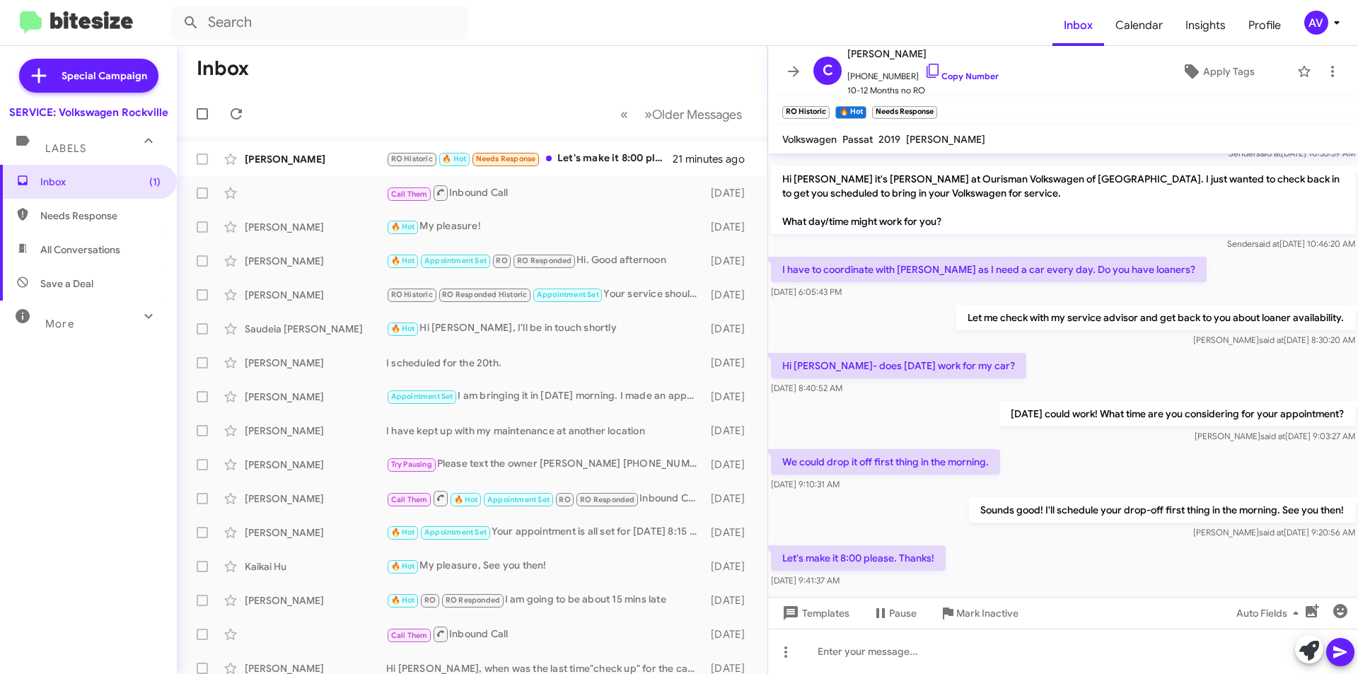
scroll to position [361, 0]
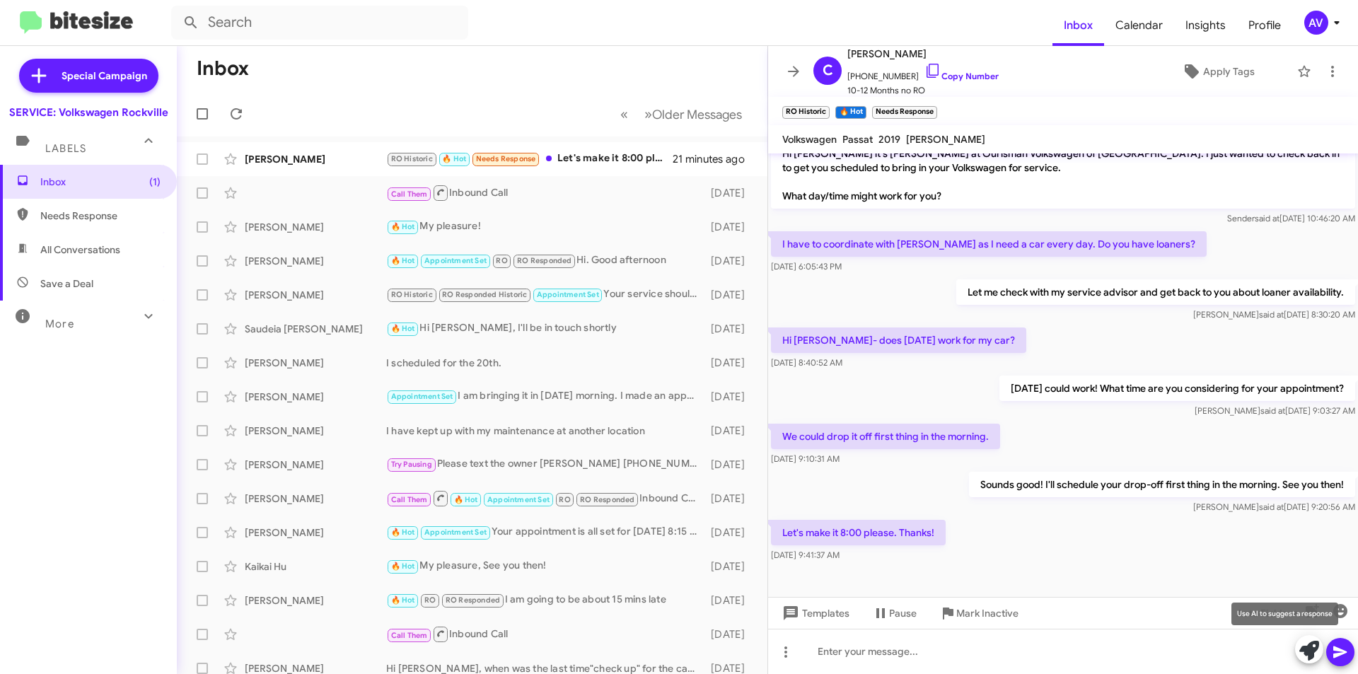
click at [1304, 656] on icon at bounding box center [1309, 651] width 20 height 20
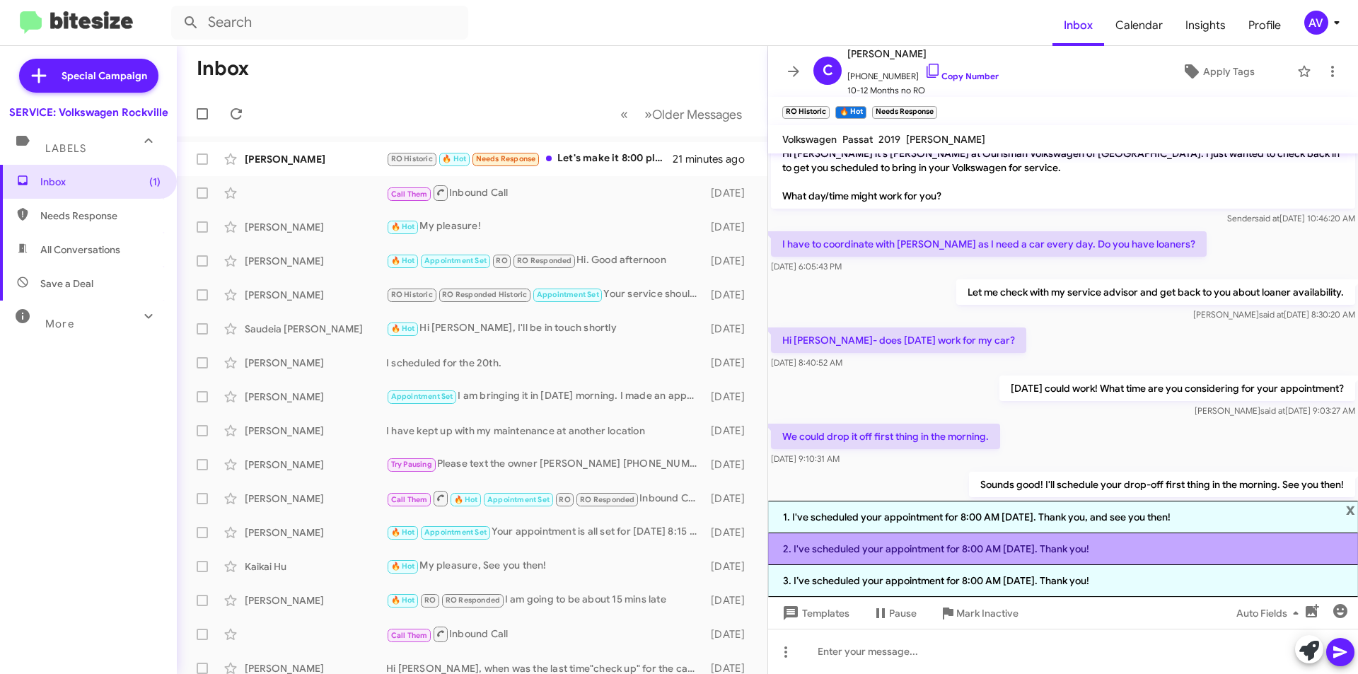
click at [1183, 559] on li "2. I've scheduled your appointment for 8:00 AM [DATE]. Thank you!" at bounding box center [1063, 549] width 590 height 32
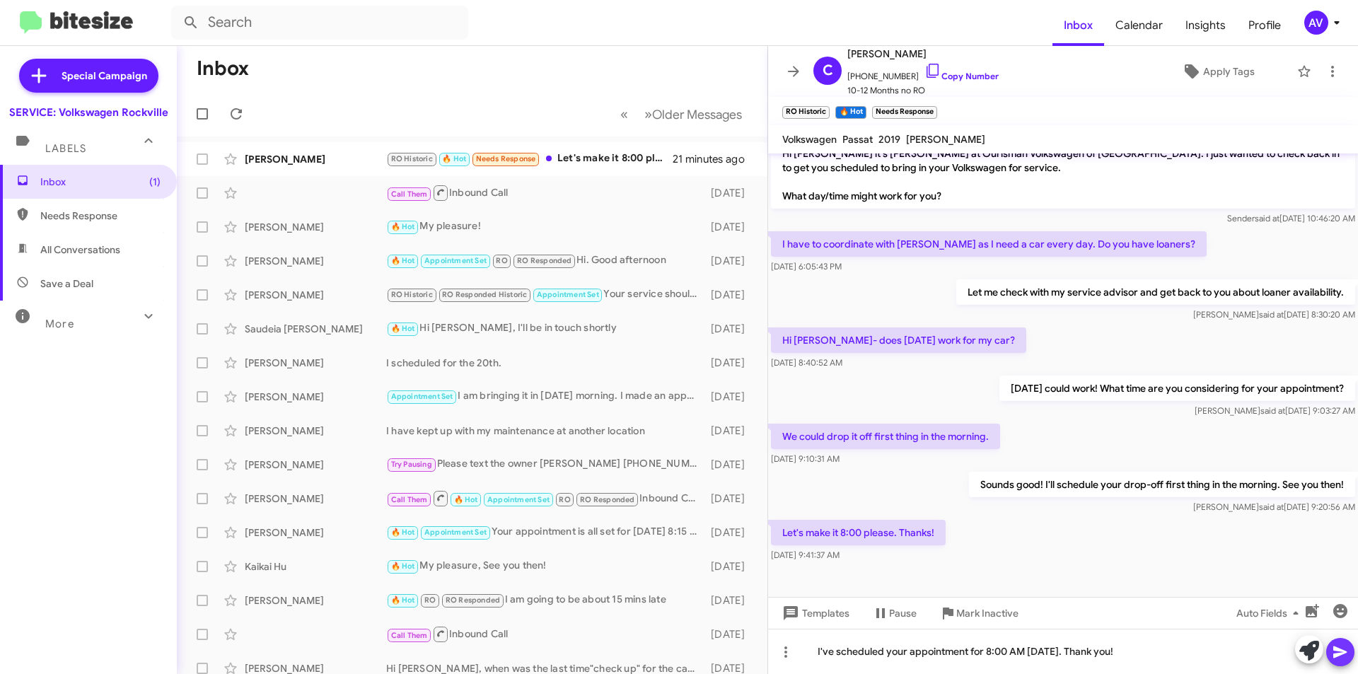
click at [1330, 644] on button at bounding box center [1340, 652] width 28 height 28
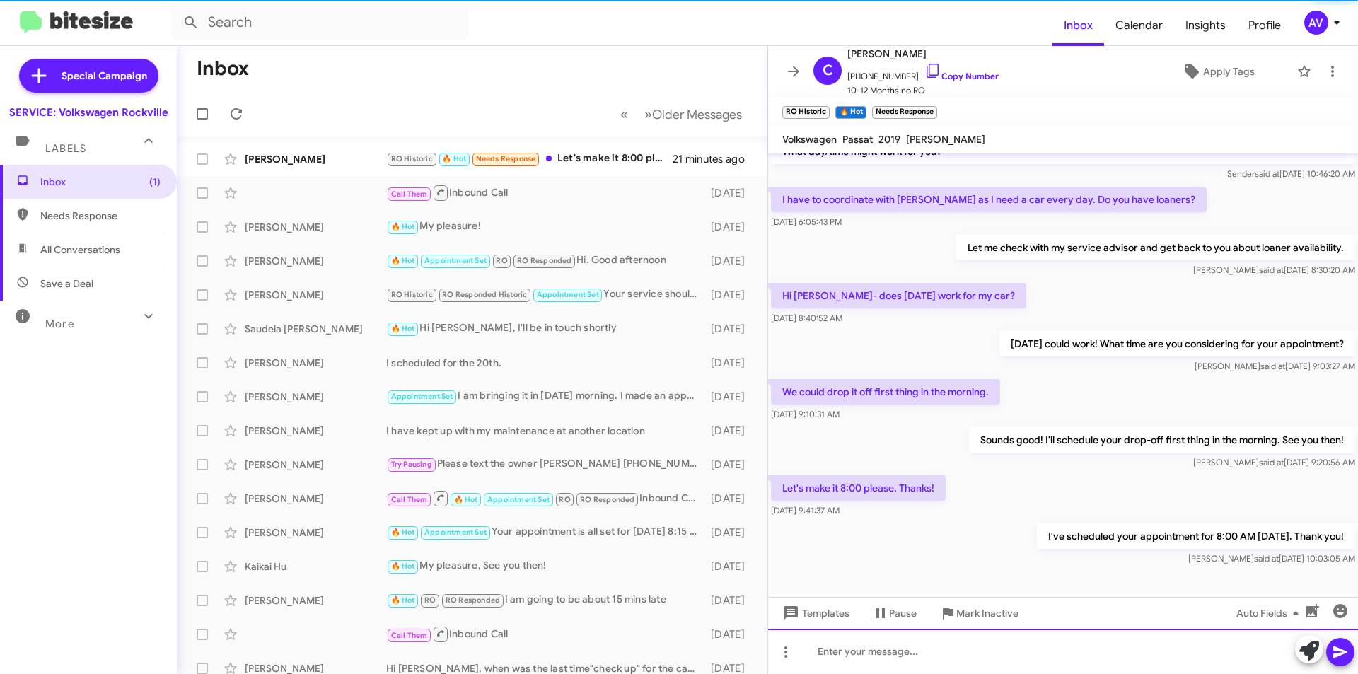
scroll to position [413, 0]
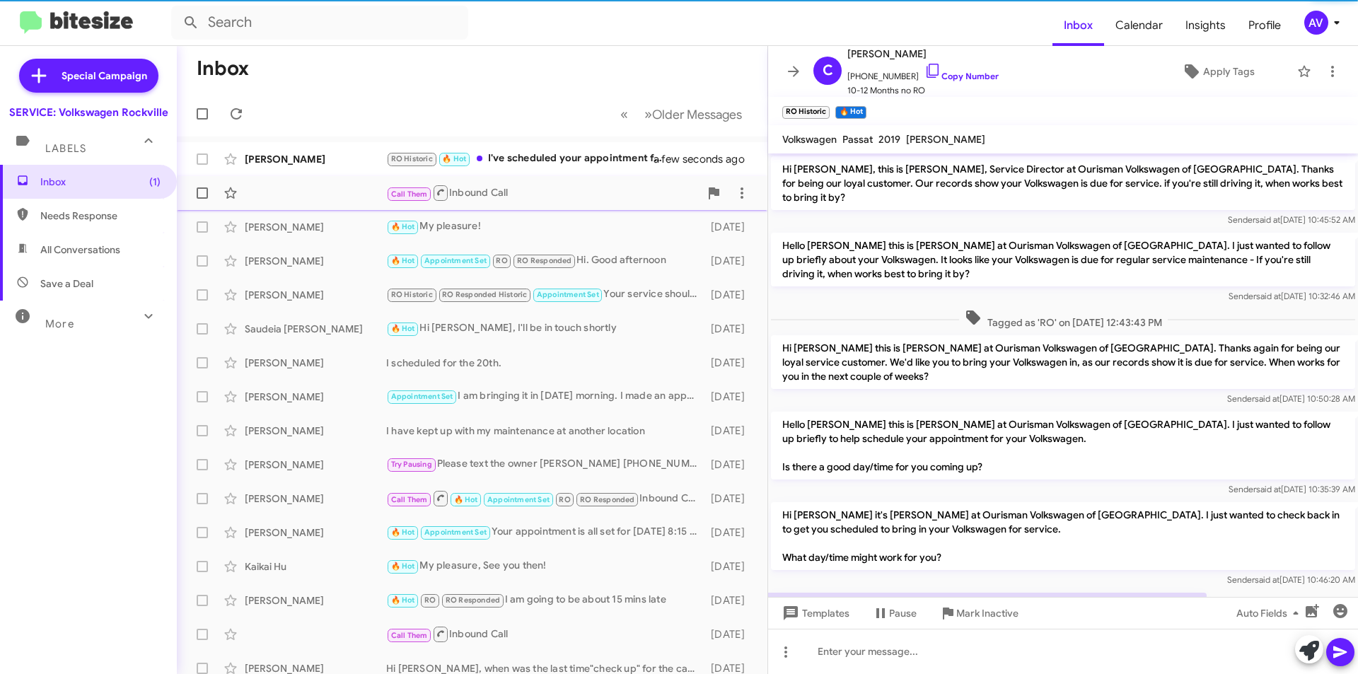
scroll to position [385, 0]
